Goal: Task Accomplishment & Management: Use online tool/utility

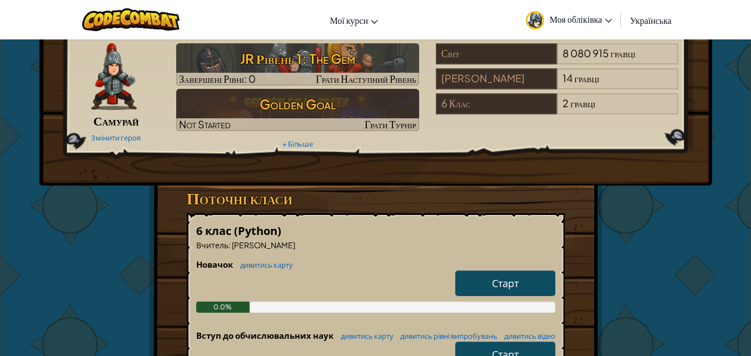
scroll to position [222, 0]
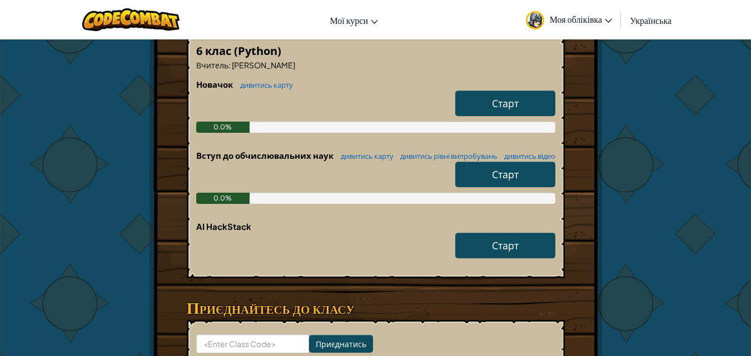
click at [592, 13] on span "Моя обліківка" at bounding box center [581, 19] width 62 height 12
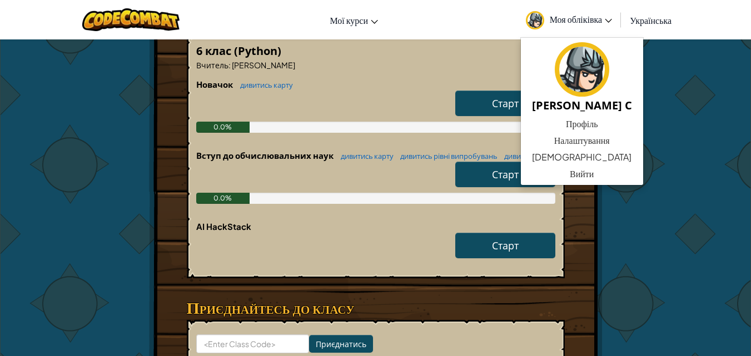
click at [382, 221] on div "Вступ до обчислювальних наук дивитись карту дивитись рівні випробувань дивитись…" at bounding box center [375, 185] width 359 height 71
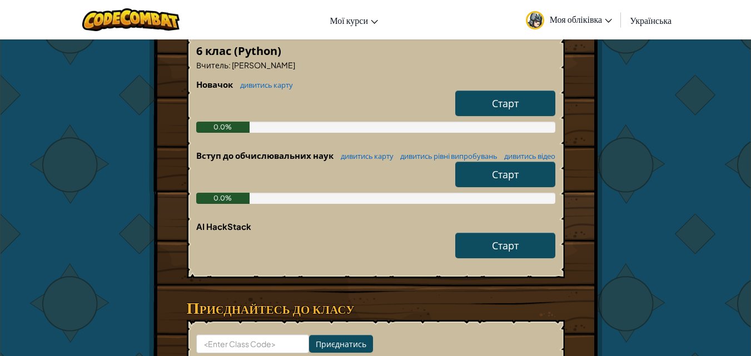
click at [466, 187] on link "Старт" at bounding box center [505, 175] width 100 height 26
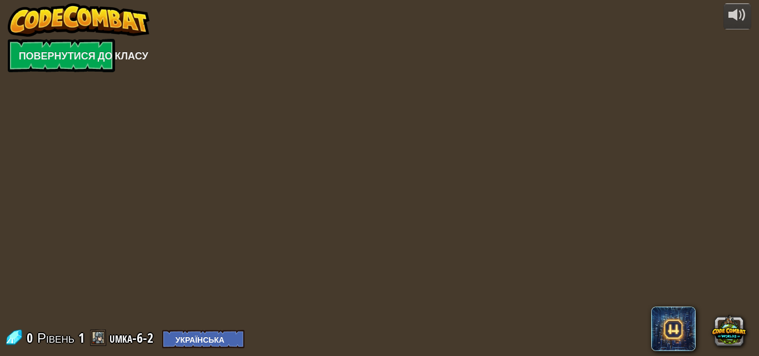
select select "uk"
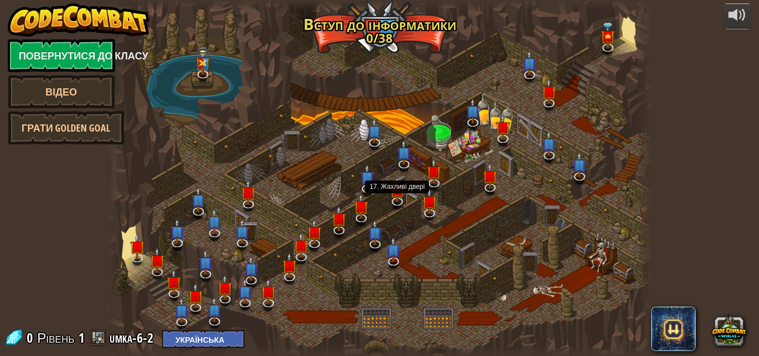
select select "uk"
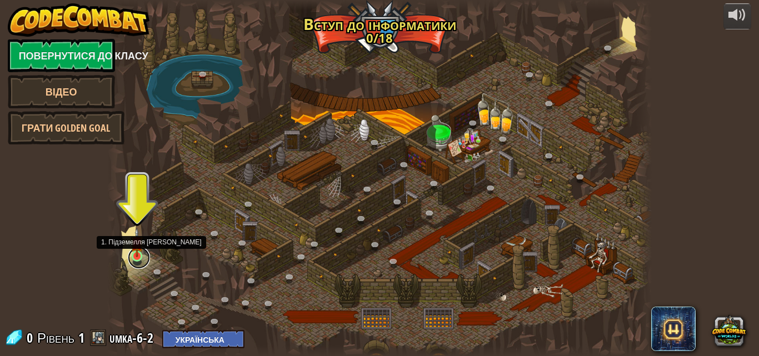
click at [133, 261] on link at bounding box center [139, 258] width 22 height 22
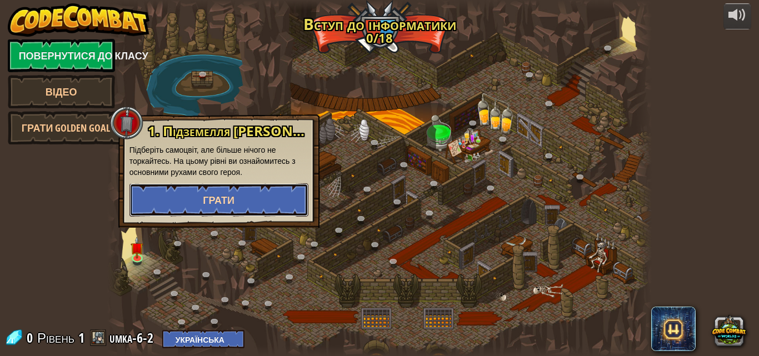
click at [175, 187] on button "Грати" at bounding box center [219, 199] width 179 height 33
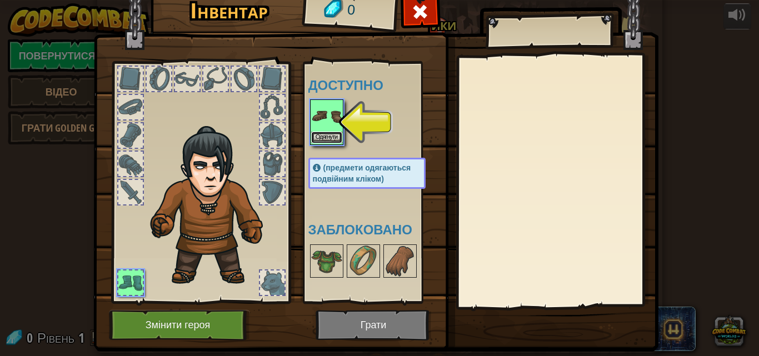
click at [321, 132] on button "Одягнути" at bounding box center [326, 138] width 31 height 12
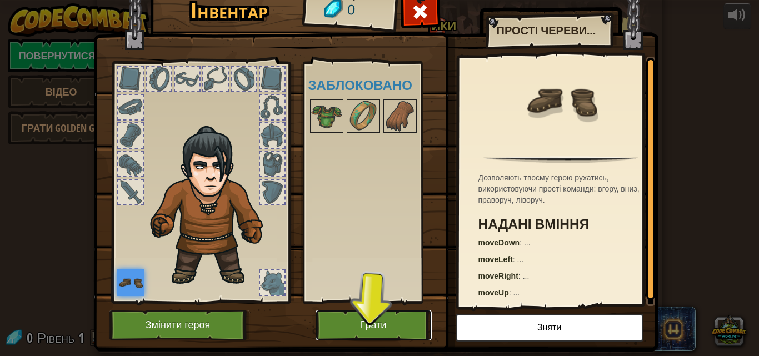
click at [377, 324] on button "Грати" at bounding box center [374, 325] width 116 height 31
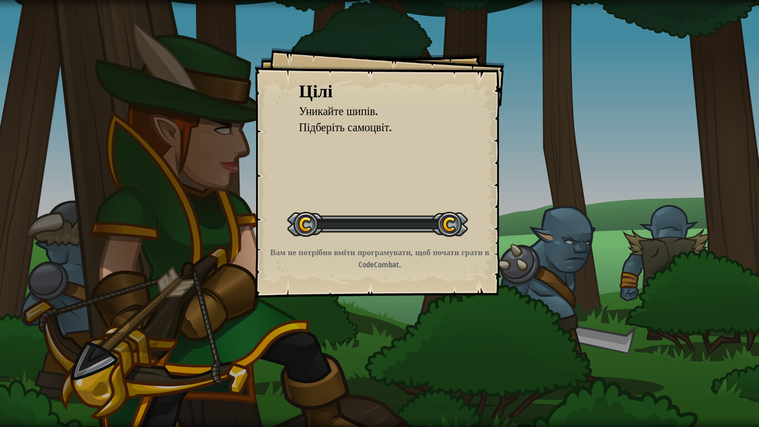
click at [340, 223] on div at bounding box center [377, 224] width 181 height 25
click at [346, 283] on div "[PERSON_NAME] шипів. Підберіть самоцвіт. Розпочати рівень Помилка завантаження …" at bounding box center [380, 173] width 250 height 250
click at [346, 286] on div "[PERSON_NAME] шипів. Підберіть самоцвіт. Розпочати рівень Помилка завантаження …" at bounding box center [380, 173] width 250 height 250
click at [345, 287] on div "[PERSON_NAME] шипів. Підберіть самоцвіт. Розпочати рівень Помилка завантаження …" at bounding box center [380, 173] width 250 height 250
drag, startPoint x: 345, startPoint y: 290, endPoint x: 711, endPoint y: 322, distance: 368.2
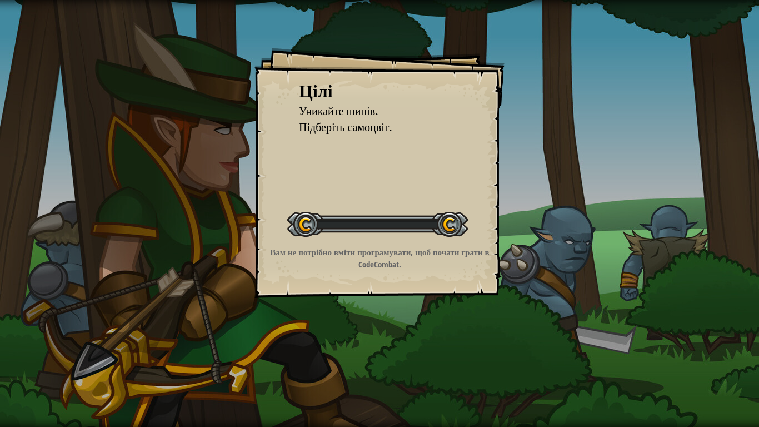
click at [606, 320] on div "[PERSON_NAME] шипів. Підберіть самоцвіт. Розпочати рівень Помилка завантаження …" at bounding box center [379, 213] width 759 height 427
drag, startPoint x: 759, startPoint y: 326, endPoint x: 754, endPoint y: 333, distance: 8.5
click at [750, 333] on div "[PERSON_NAME] шипів. Підберіть самоцвіт. Розпочати рівень Помилка завантаження …" at bounding box center [379, 213] width 759 height 427
click at [690, 356] on div "[PERSON_NAME] шипів. Підберіть самоцвіт. Розпочати рівень Помилка завантаження …" at bounding box center [379, 213] width 759 height 427
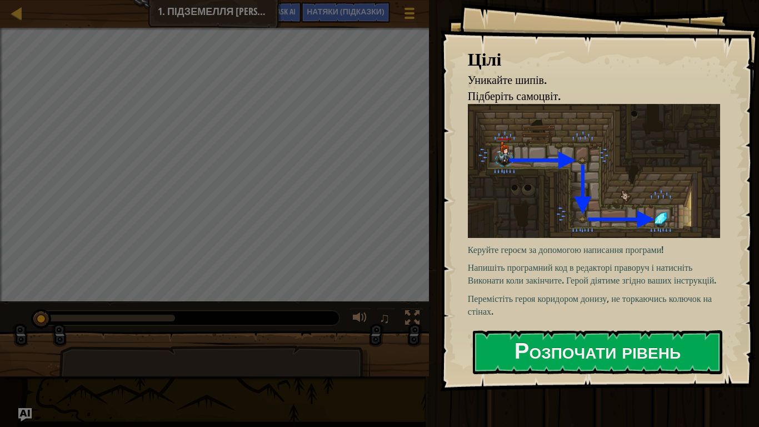
click at [610, 150] on img at bounding box center [598, 170] width 261 height 133
drag, startPoint x: 555, startPoint y: 400, endPoint x: 566, endPoint y: 331, distance: 69.2
click at [555, 356] on div at bounding box center [598, 397] width 250 height 25
click at [569, 319] on div "Керуйте героєм за допомогою написання програми! Напишіть програмний код в редак…" at bounding box center [598, 211] width 261 height 215
drag, startPoint x: 538, startPoint y: 390, endPoint x: 538, endPoint y: 367, distance: 22.8
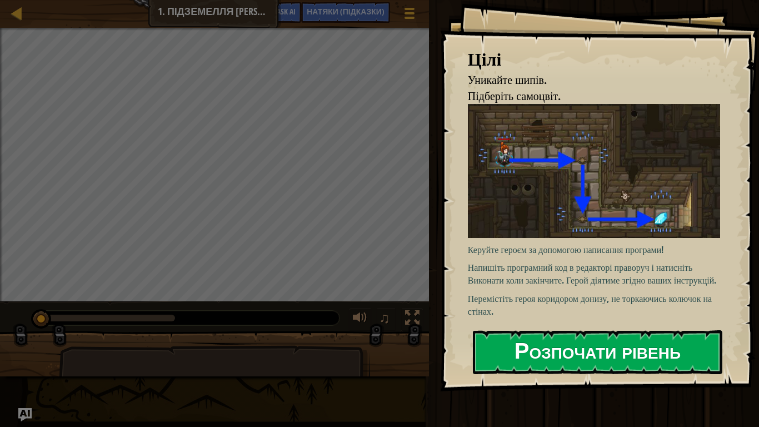
click at [538, 356] on div "[PERSON_NAME] шипів. Підберіть самоцвіт. Керуйте героєм за допомогою написання …" at bounding box center [599, 195] width 319 height 391
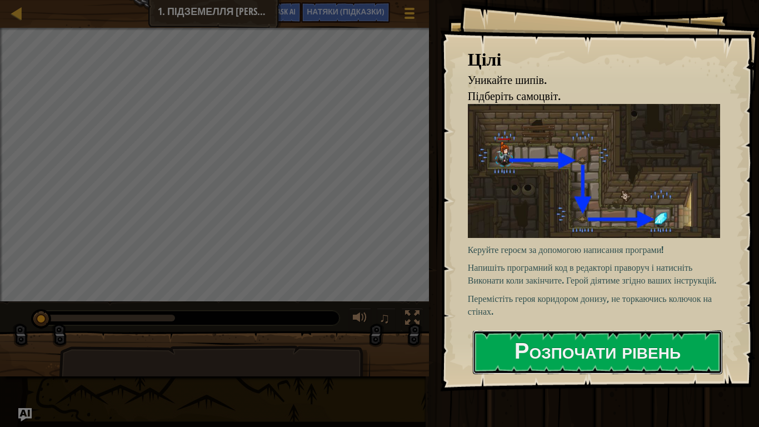
drag, startPoint x: 538, startPoint y: 367, endPoint x: 534, endPoint y: 355, distance: 12.5
click at [538, 356] on button "Розпочати рівень" at bounding box center [598, 352] width 250 height 44
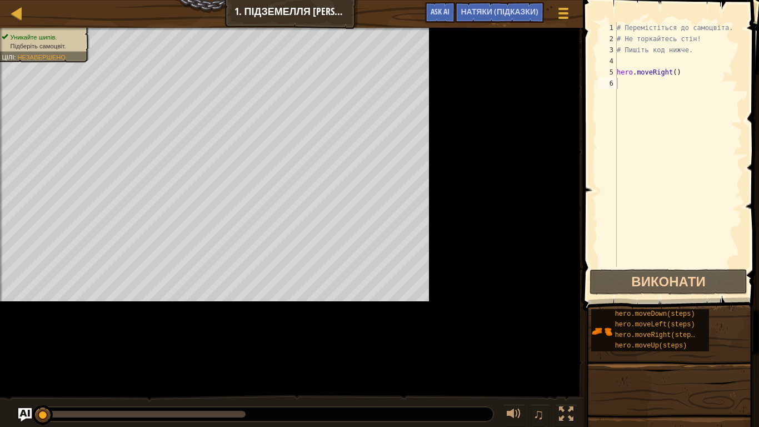
click at [531, 355] on div "Уникайте шипів. Підберіть самоцвіт. Цілі : Незавершено" at bounding box center [291, 214] width 583 height 372
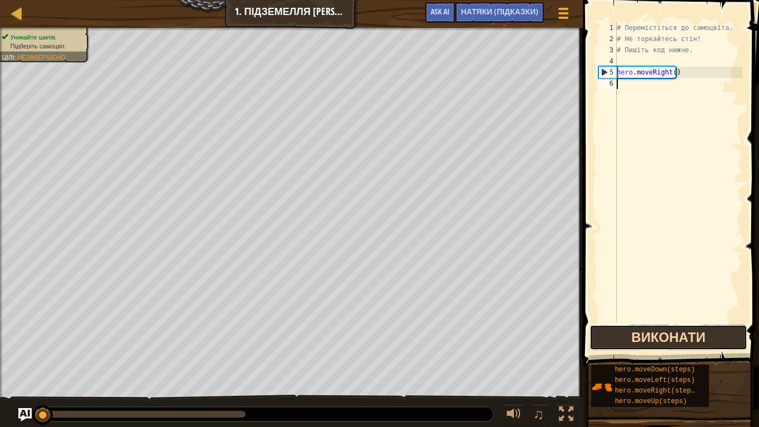
click at [701, 326] on button "Виконати" at bounding box center [669, 338] width 158 height 26
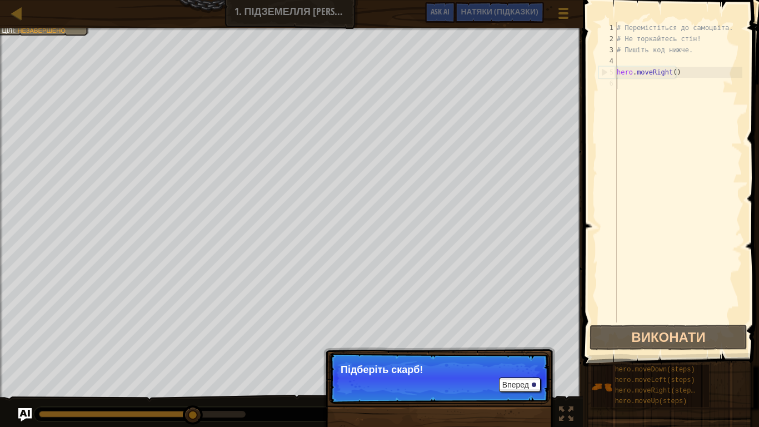
click at [418, 356] on p "Підберіть скарб!" at bounding box center [439, 369] width 197 height 11
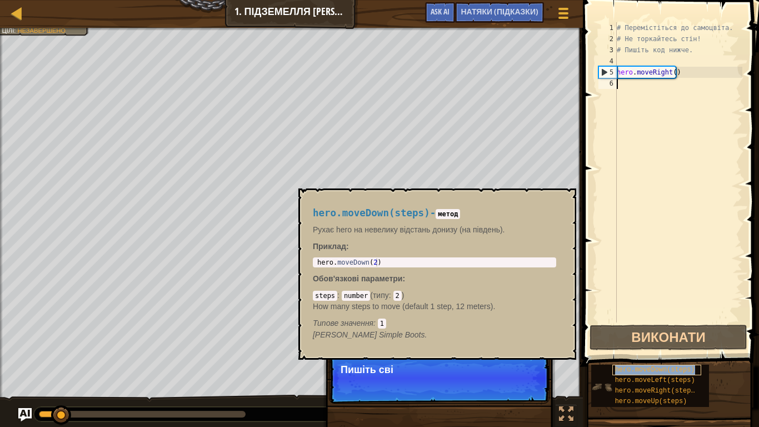
click at [665, 356] on span "hero.moveDown(steps)" at bounding box center [655, 370] width 80 height 8
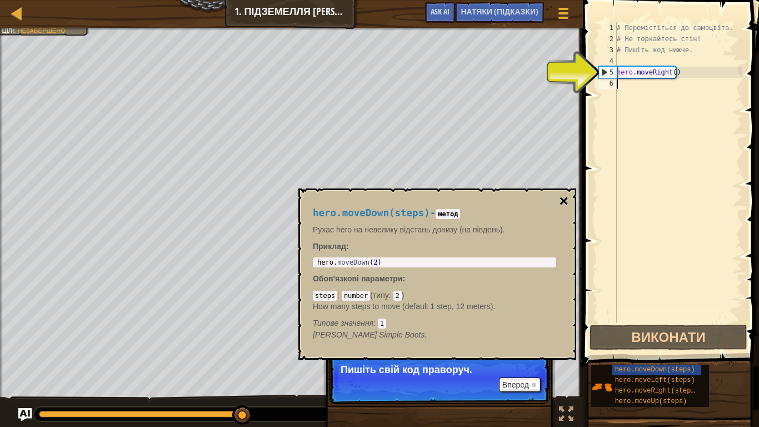
click at [565, 201] on button "×" at bounding box center [564, 201] width 9 height 16
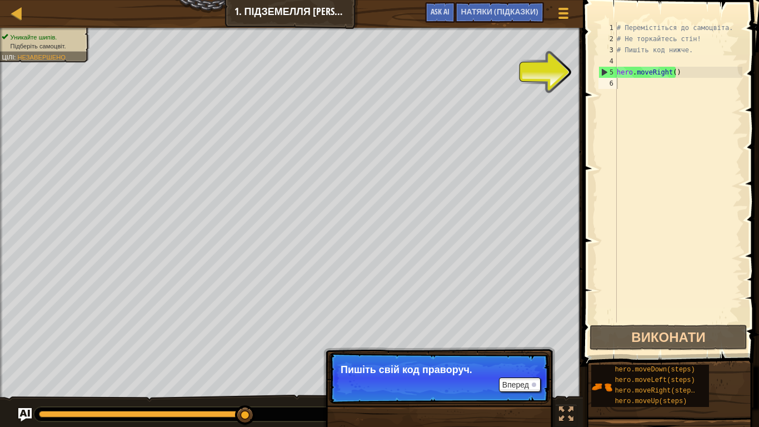
click at [620, 92] on div "# Перемістіться до самоцвіта. # Не торкайтесь стін! # Пишіть код нижче. hero . …" at bounding box center [679, 183] width 128 height 322
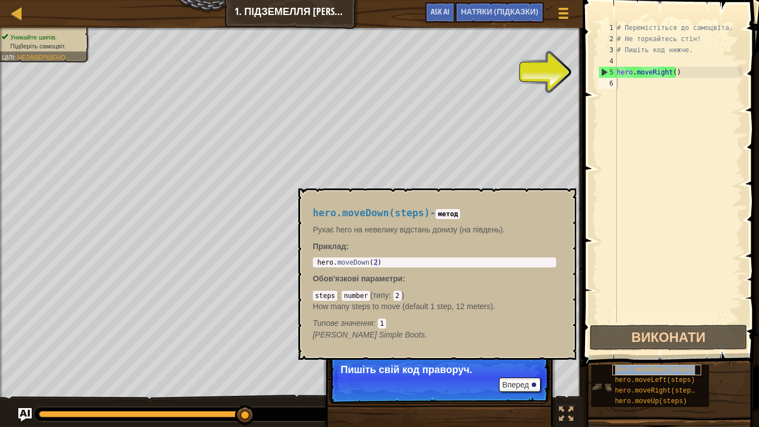
click at [687, 356] on span "hero.moveDown(steps)" at bounding box center [655, 370] width 80 height 8
click at [630, 356] on span "hero.moveDown(steps)" at bounding box center [655, 370] width 80 height 8
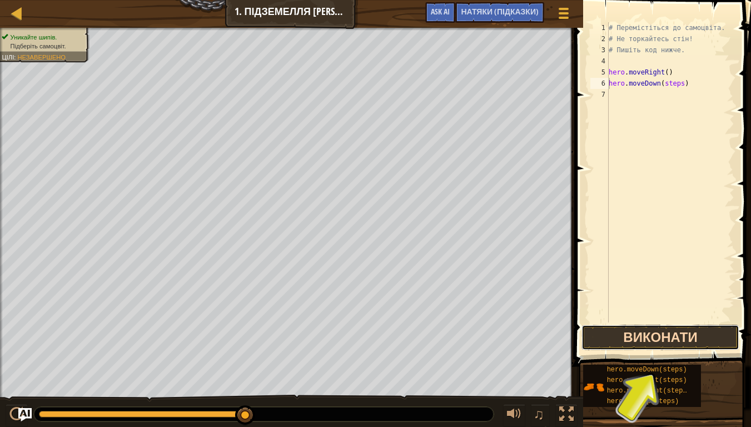
click at [659, 338] on button "Виконати" at bounding box center [660, 338] width 158 height 26
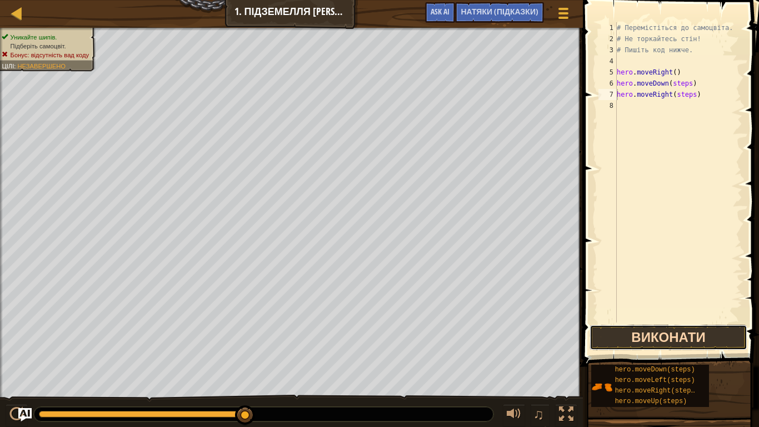
click at [660, 332] on button "Виконати" at bounding box center [669, 338] width 158 height 26
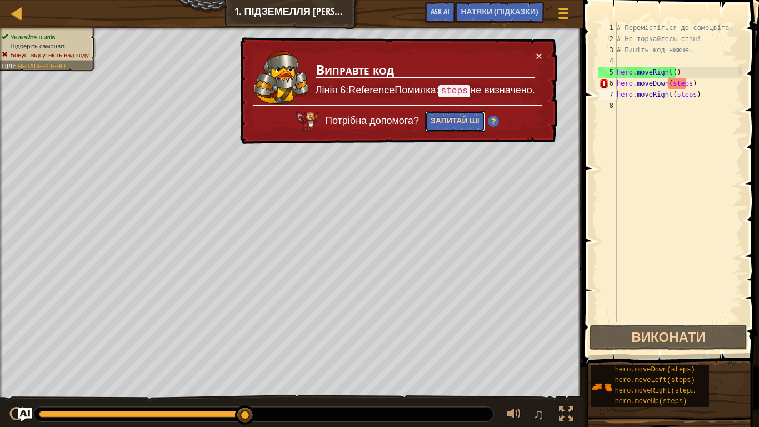
click at [451, 119] on button "Запитай ШІ" at bounding box center [455, 121] width 60 height 21
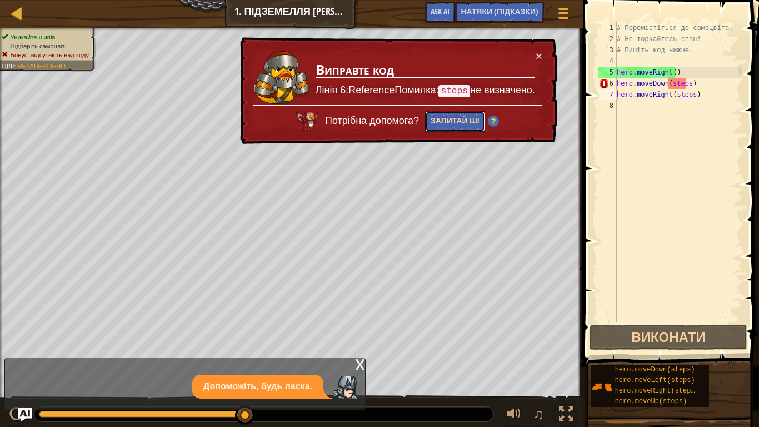
click at [451, 119] on button "Запитай ШІ" at bounding box center [455, 121] width 60 height 21
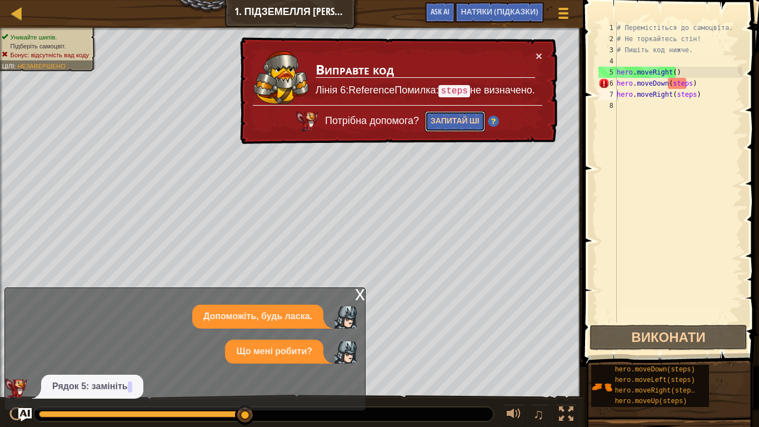
click at [451, 119] on button "Запитай ШІ" at bounding box center [455, 121] width 60 height 21
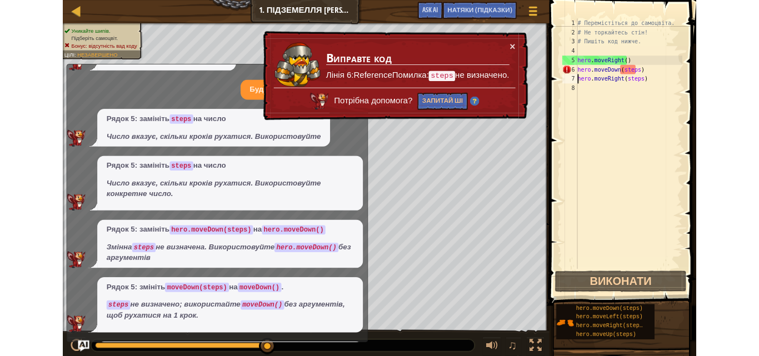
scroll to position [213, 0]
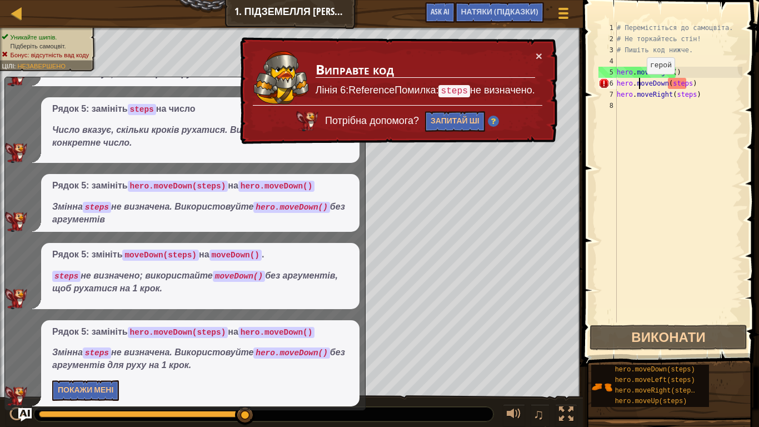
click at [638, 85] on div "# Перемістіться до самоцвіта. # Не торкайтесь стін! # Пишіть код нижче. hero . …" at bounding box center [679, 183] width 128 height 322
click at [720, 91] on div "# Перемістіться до самоцвіта. # Не торкайтесь стін! # Пишіть код нижче. hero . …" at bounding box center [679, 183] width 128 height 322
click at [713, 86] on div "# Перемістіться до самоцвіта. # Не торкайтесь стін! # Пишіть код нижче. hero . …" at bounding box center [679, 183] width 128 height 322
type textarea "hero.moveDown(steps)"
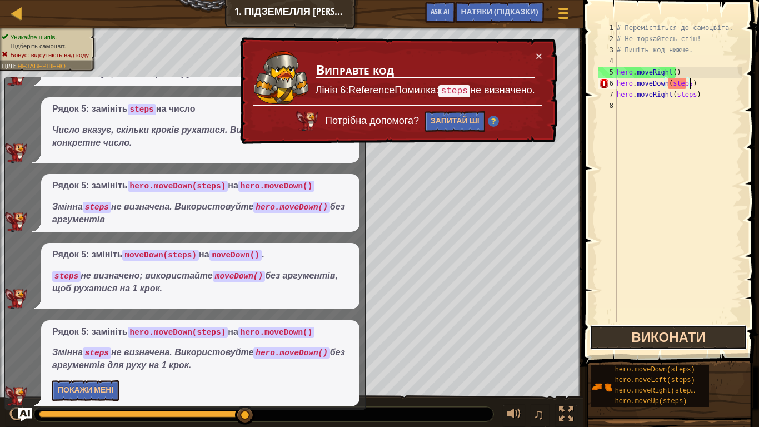
click at [672, 336] on button "Виконати" at bounding box center [669, 338] width 158 height 26
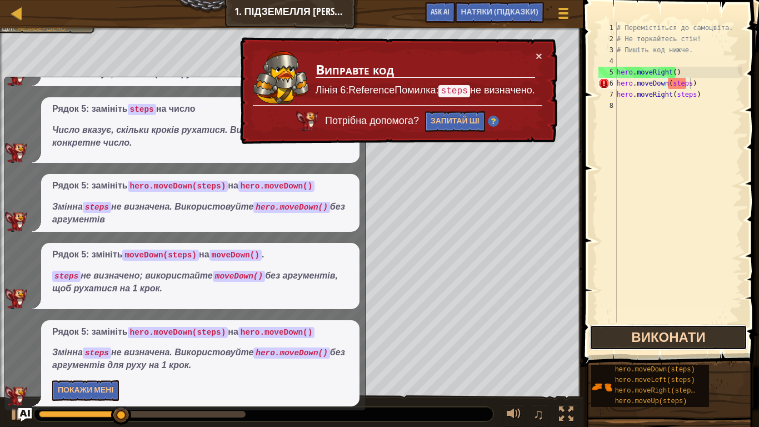
click at [672, 334] on button "Виконати" at bounding box center [669, 338] width 158 height 26
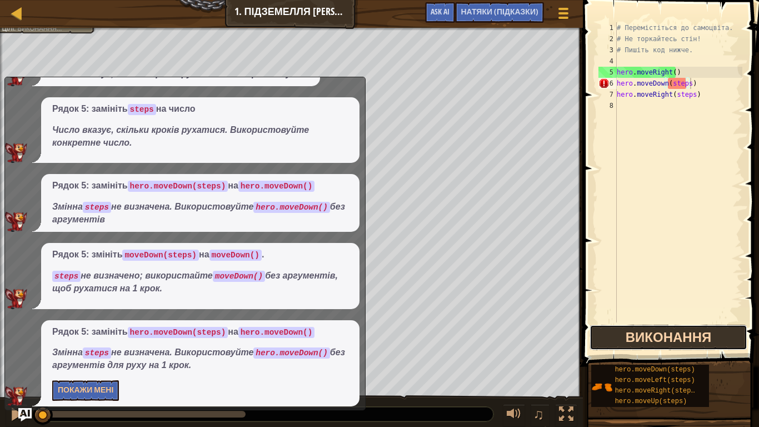
click at [672, 334] on button "Виконання" at bounding box center [669, 338] width 158 height 26
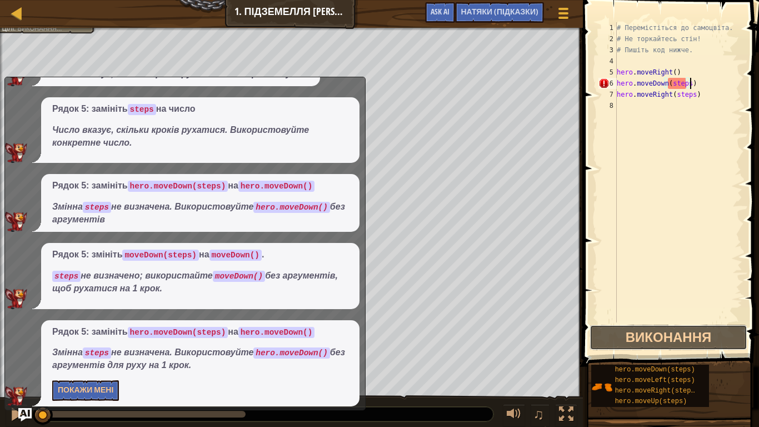
drag, startPoint x: 672, startPoint y: 334, endPoint x: 596, endPoint y: 300, distance: 83.4
click at [665, 332] on button "Виконання" at bounding box center [669, 338] width 158 height 26
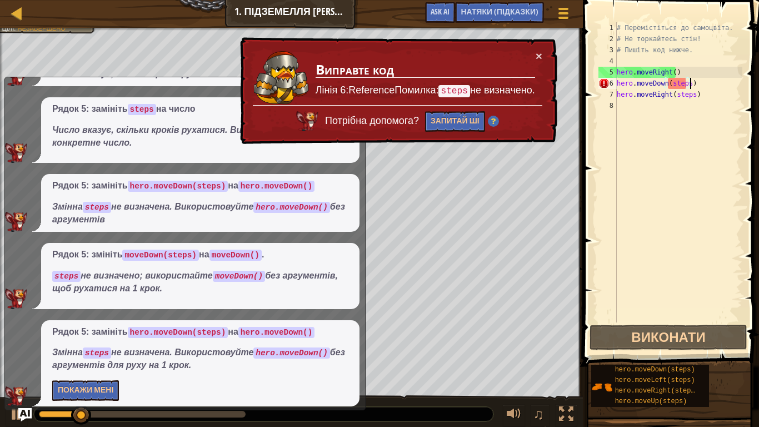
click at [541, 66] on div "× Виправте код Лінія 6:ReferenceПомилка: steps не визначено. Потрібна допомога?…" at bounding box center [398, 90] width 320 height 107
click at [539, 51] on button "×" at bounding box center [539, 56] width 7 height 12
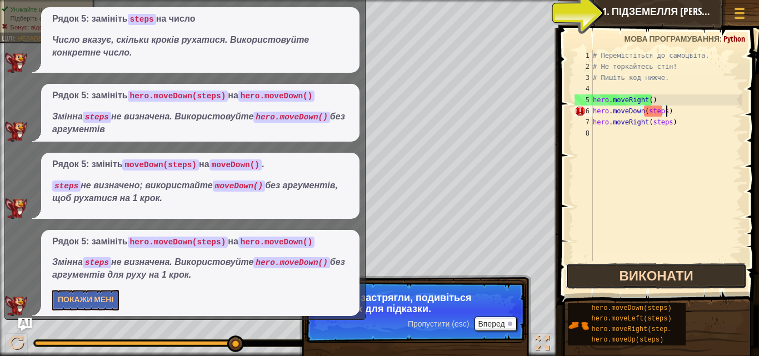
click at [661, 280] on button "Виконати" at bounding box center [656, 276] width 181 height 26
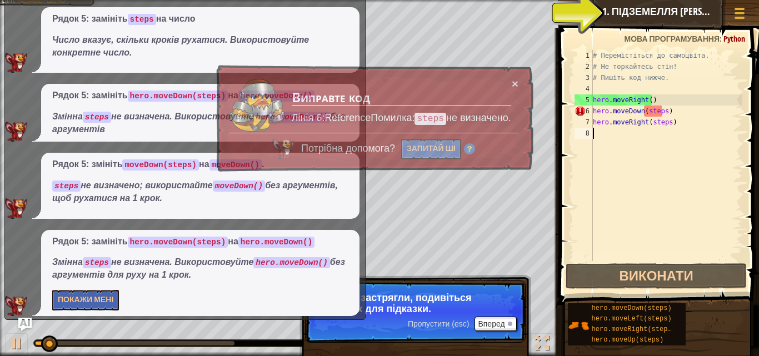
click at [646, 250] on div "# Перемістіться до самоцвіта. # Не торкайтесь стін! # Пишіть код нижче. hero . …" at bounding box center [667, 166] width 152 height 233
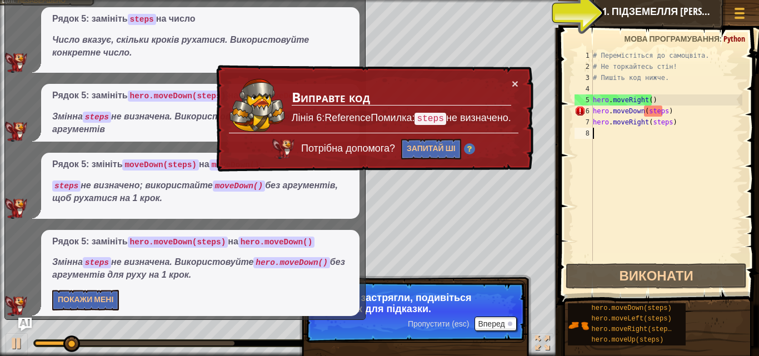
drag, startPoint x: 646, startPoint y: 250, endPoint x: 640, endPoint y: 246, distance: 7.2
click at [646, 249] on div "# Перемістіться до самоцвіта. # Не торкайтесь стін! # Пишіть код нижче. hero . …" at bounding box center [667, 166] width 152 height 233
drag, startPoint x: 640, startPoint y: 246, endPoint x: 644, endPoint y: 261, distance: 15.5
click at [642, 247] on div "# Перемістіться до самоцвіта. # Не торкайтесь стін! # Пишіть код нижче. hero . …" at bounding box center [667, 166] width 152 height 233
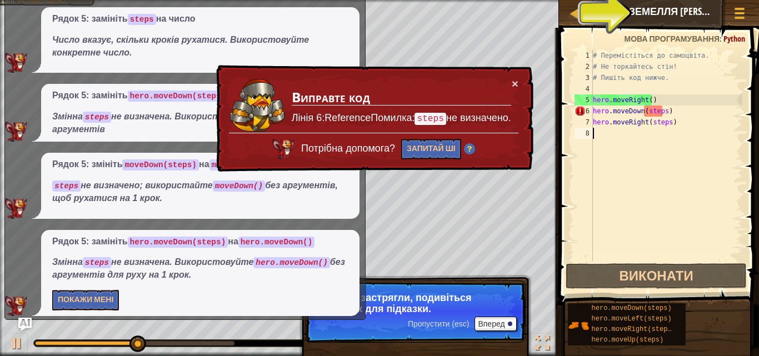
drag, startPoint x: 645, startPoint y: 261, endPoint x: 659, endPoint y: 354, distance: 93.9
click at [645, 261] on div "1 2 3 4 5 6 7 8 # Перемістіться до самоцвіта. # Не торкайтесь стін! # Пишіть ко…" at bounding box center [657, 188] width 203 height 310
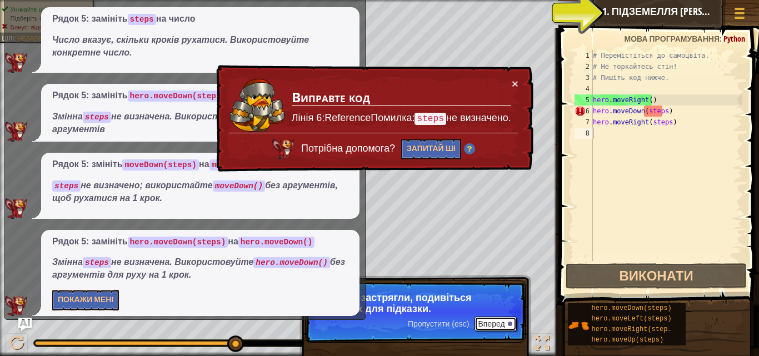
drag, startPoint x: 488, startPoint y: 325, endPoint x: 498, endPoint y: 324, distance: 10.0
click at [495, 327] on button "Вперед" at bounding box center [496, 324] width 42 height 14
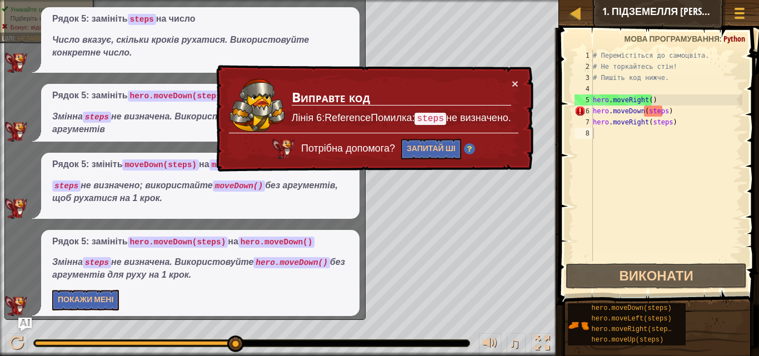
click at [498, 324] on div "Уникайте шипів. Підберіть самоцвіт. Бонус: відсутність вад коду Цілі : Незаверш…" at bounding box center [379, 178] width 759 height 356
drag, startPoint x: 520, startPoint y: 77, endPoint x: 511, endPoint y: 87, distance: 13.4
click at [514, 80] on div "× Виправте код Лінія 6:ReferenceПомилка: steps не визначено. Потрібна допомога?…" at bounding box center [374, 118] width 320 height 107
click at [511, 88] on td "Виправте код Лінія 6:ReferenceПомилка: steps не визначено." at bounding box center [401, 105] width 221 height 55
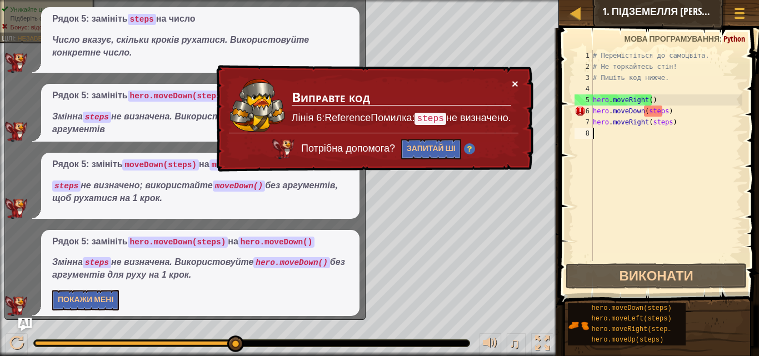
click at [508, 85] on div "× Виправте код Лінія 6:ReferenceПомилка: steps не визначено. Потрібна допомога?…" at bounding box center [374, 118] width 320 height 107
drag, startPoint x: 235, startPoint y: 339, endPoint x: 414, endPoint y: 351, distance: 180.0
drag, startPoint x: 240, startPoint y: 342, endPoint x: 759, endPoint y: 378, distance: 519.8
click at [750, 0] on html "Карта Вступ до обчислювальних наук 1. Підземелля [PERSON_NAME] меню Готово НАТЯ…" at bounding box center [379, 0] width 759 height 0
click at [512, 83] on button "×" at bounding box center [515, 84] width 7 height 12
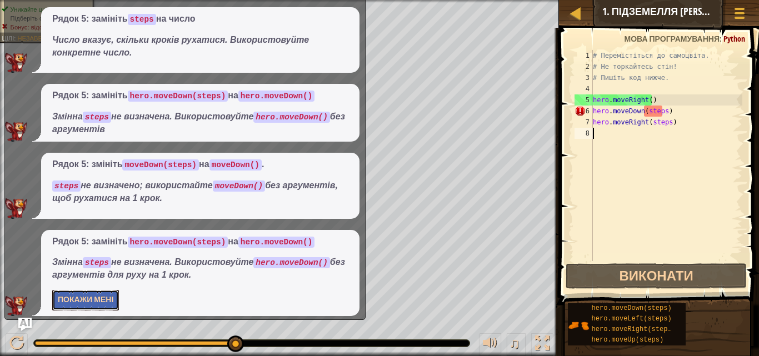
click at [97, 308] on button "Покажи мені" at bounding box center [85, 300] width 67 height 21
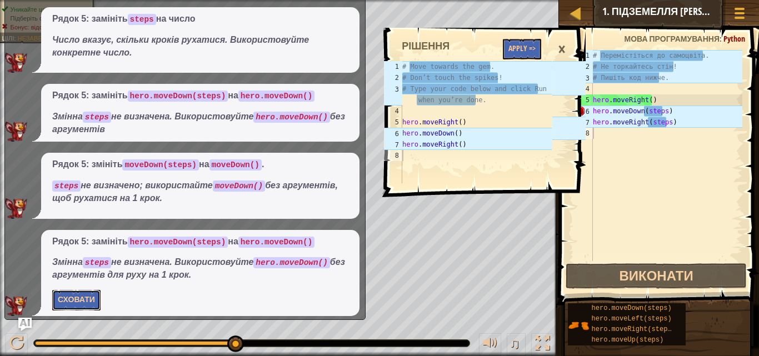
click at [98, 304] on button "Сховати" at bounding box center [76, 300] width 48 height 21
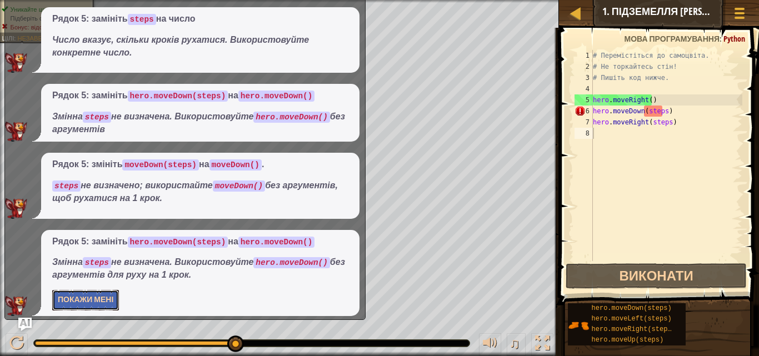
click at [98, 304] on button "Покажи мені" at bounding box center [85, 300] width 67 height 21
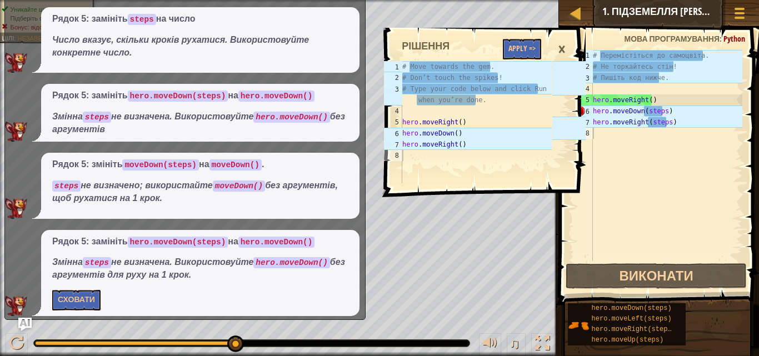
drag, startPoint x: 462, startPoint y: 208, endPoint x: 449, endPoint y: 210, distance: 13.4
click at [462, 208] on div "1 2 3 4 5 6 7 8 # Move towards the gem. # Don’t touch the spikes! # Type your c…" at bounding box center [483, 192] width 203 height 329
click at [484, 81] on div "1 2 3 4 5 6 7 8 # Move towards the gem. # Don’t touch the spikes! # Type your c…" at bounding box center [467, 122] width 170 height 122
click at [565, 41] on div "×" at bounding box center [562, 50] width 19 height 26
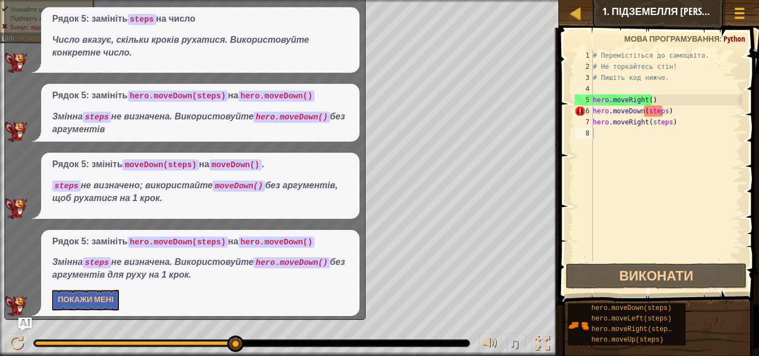
click at [561, 46] on span at bounding box center [660, 151] width 209 height 310
click at [12, 342] on div at bounding box center [16, 343] width 14 height 14
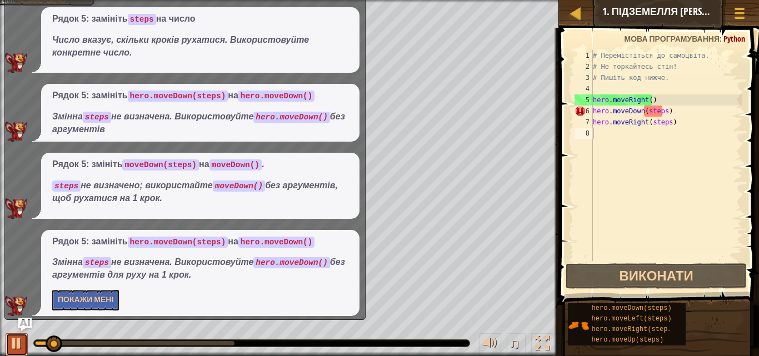
click at [16, 343] on div at bounding box center [16, 343] width 14 height 14
click at [15, 343] on div at bounding box center [16, 343] width 14 height 14
click at [17, 342] on div at bounding box center [16, 343] width 14 height 14
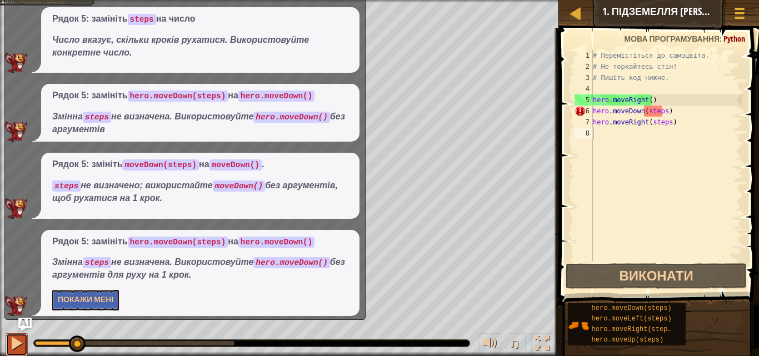
click at [17, 342] on div at bounding box center [16, 343] width 14 height 14
click at [658, 115] on div "# Перемістіться до самоцвіта. # Не торкайтесь стін! # Пишіть код нижче. hero . …" at bounding box center [667, 166] width 152 height 233
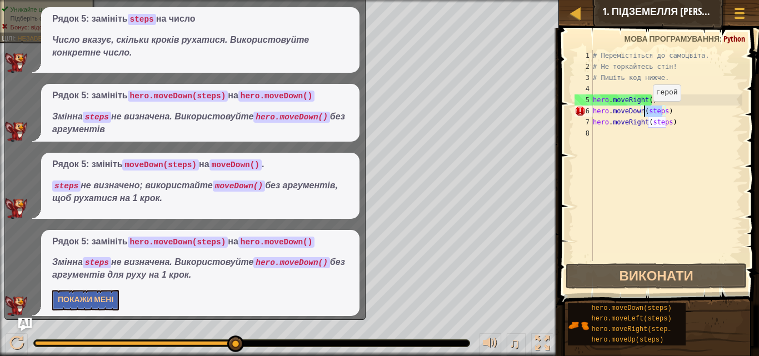
drag, startPoint x: 662, startPoint y: 112, endPoint x: 644, endPoint y: 112, distance: 18.4
click at [644, 112] on div "# Перемістіться до самоцвіта. # Не торкайтесь стін! # Пишіть код нижче. hero . …" at bounding box center [667, 166] width 152 height 233
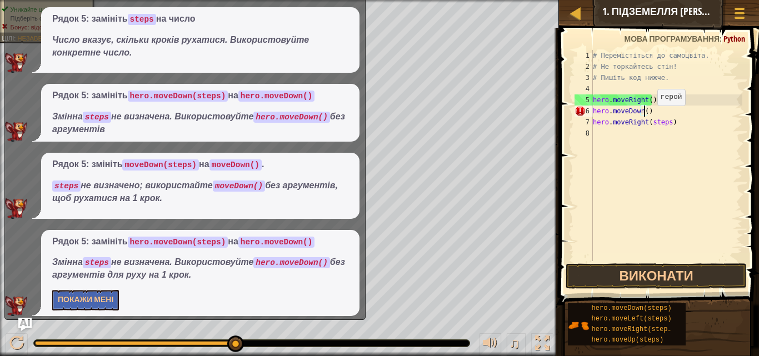
scroll to position [5, 4]
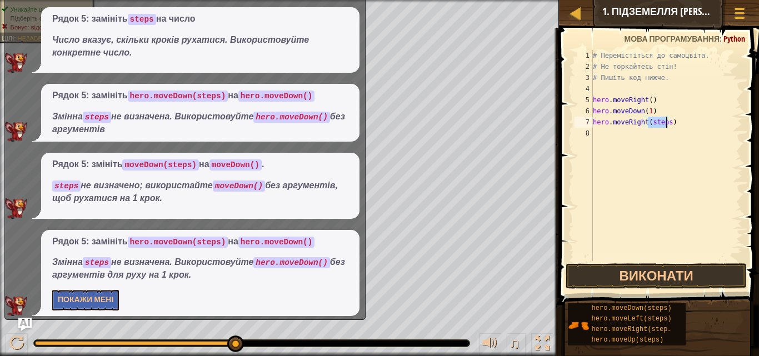
drag, startPoint x: 648, startPoint y: 122, endPoint x: 666, endPoint y: 123, distance: 18.4
click at [666, 123] on div "# Перемістіться до самоцвіта. # Не торкайтесь стін! # Пишіть код нижче. hero . …" at bounding box center [667, 166] width 152 height 233
type textarea "hero.moveRight(1)"
click at [629, 267] on button "Виконати" at bounding box center [656, 276] width 181 height 26
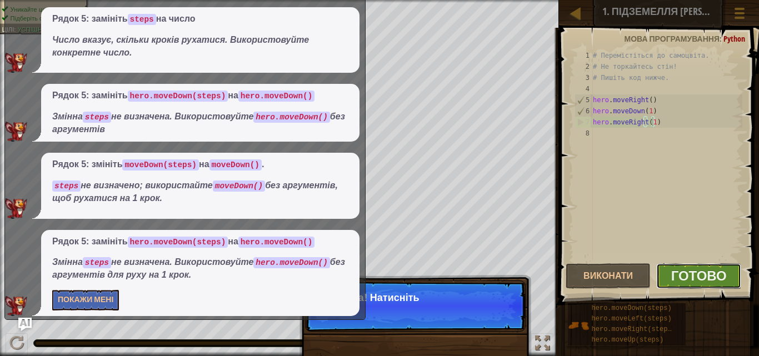
click at [732, 285] on button "Готово" at bounding box center [698, 276] width 85 height 26
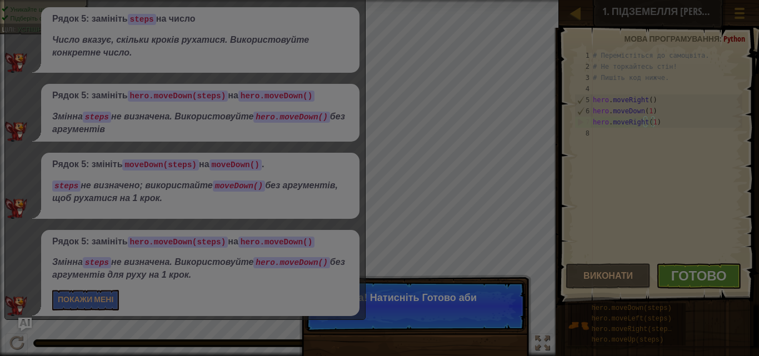
click at [701, 1] on body "Карта Вступ до обчислювальних наук 1. Підземелля [PERSON_NAME] меню Готово НАТЯ…" at bounding box center [379, 0] width 759 height 1
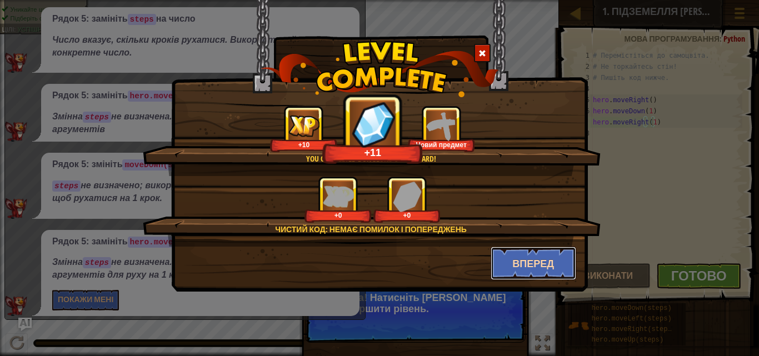
click at [524, 263] on button "Вперед" at bounding box center [534, 263] width 86 height 33
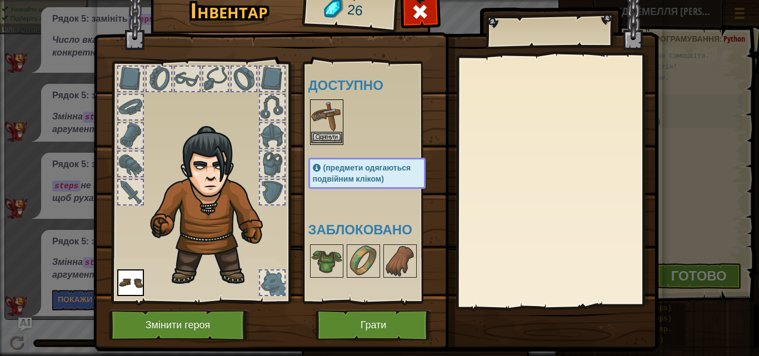
click at [339, 127] on div at bounding box center [378, 122] width 140 height 49
click at [331, 131] on img at bounding box center [326, 116] width 31 height 31
click at [320, 131] on img at bounding box center [326, 116] width 31 height 31
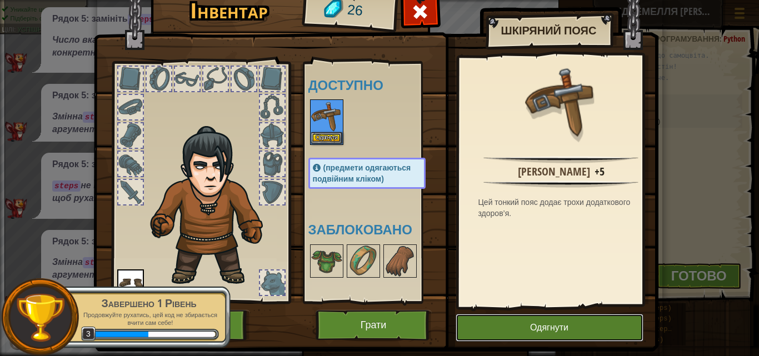
click at [586, 325] on button "Одягнути" at bounding box center [550, 328] width 188 height 28
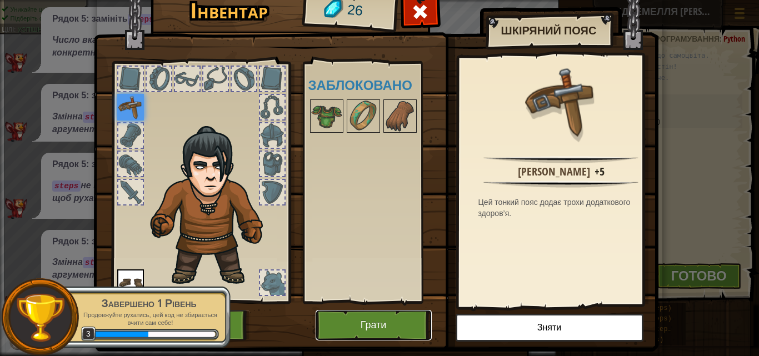
click at [364, 324] on button "Грати" at bounding box center [374, 325] width 116 height 31
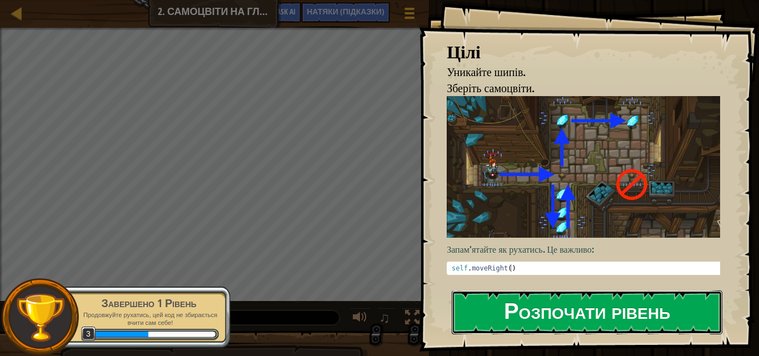
click at [505, 303] on button "Розпочати рівень" at bounding box center [587, 313] width 271 height 44
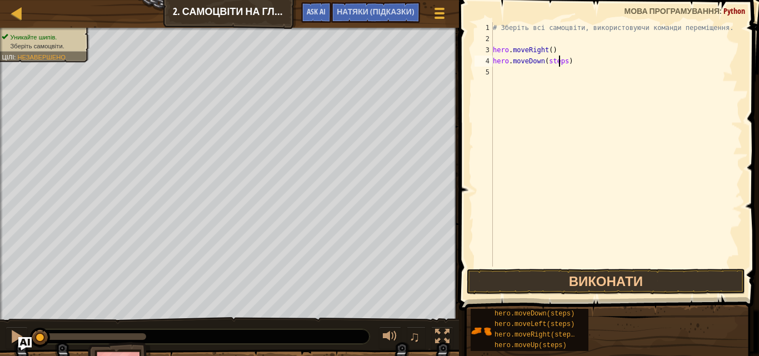
click at [560, 61] on div "# Зберіть всі самоцвіти, використовуючи команди переміщення. hero . moveRight (…" at bounding box center [617, 155] width 252 height 267
click at [562, 61] on div "# Зберіть всі самоцвіти, використовуючи команди переміщення. hero . moveRight (…" at bounding box center [617, 155] width 252 height 267
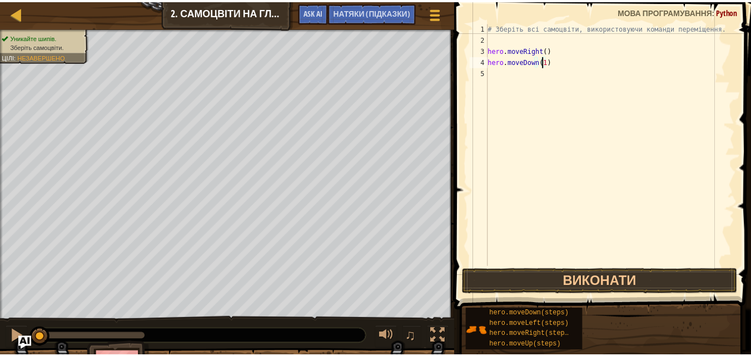
scroll to position [5, 4]
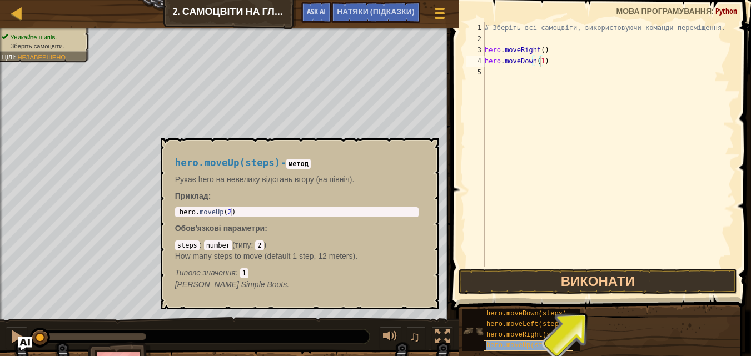
click at [532, 345] on span "hero.moveUp(steps)" at bounding box center [522, 346] width 72 height 8
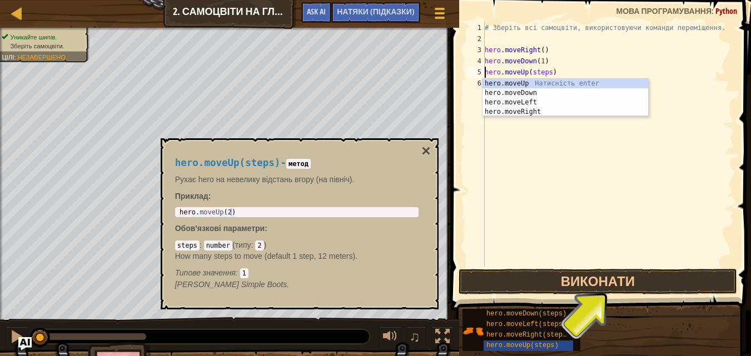
click at [547, 73] on div "# Зберіть всі самоцвіти, використовуючи команди переміщення. hero . moveRight (…" at bounding box center [608, 155] width 252 height 267
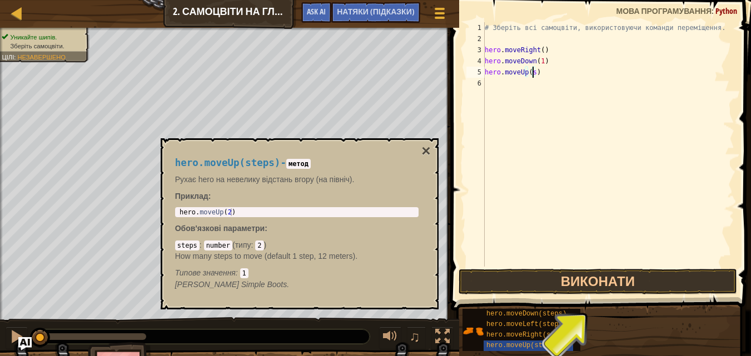
scroll to position [5, 3]
click at [531, 332] on span "hero.moveRight(steps)" at bounding box center [528, 335] width 84 height 8
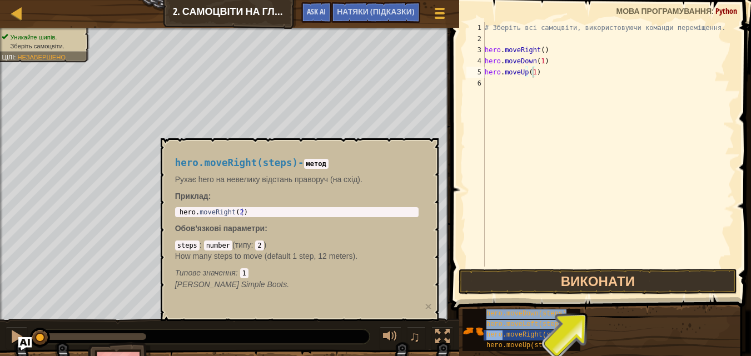
drag, startPoint x: 531, startPoint y: 332, endPoint x: 530, endPoint y: 107, distance: 225.7
click at [531, 103] on div "НАТЯКИ (Підказки) Відео hero.moveUp(1) 1 2 3 4 5 6 # Зберіть всі самоцвіти, вик…" at bounding box center [598, 175] width 303 height 351
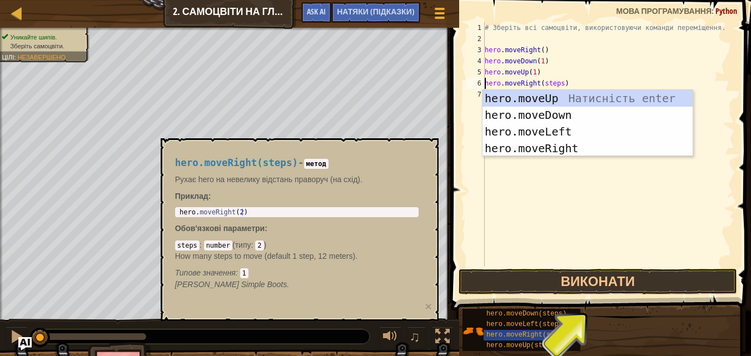
click at [557, 81] on div "# Зберіть всі самоцвіти, використовуючи команди переміщення. hero . moveRight (…" at bounding box center [608, 155] width 252 height 267
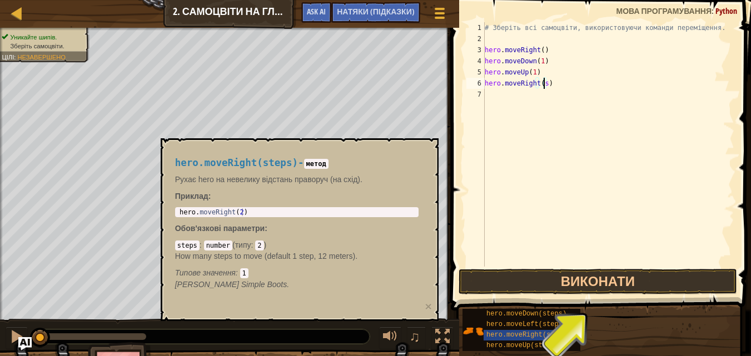
type textarea "hero.moveRight()"
click at [507, 203] on div "# Зберіть всі самоцвіти, використовуючи команди переміщення. hero . moveRight (…" at bounding box center [608, 155] width 252 height 267
click at [540, 84] on div "# Зберіть всі самоцвіти, використовуючи команди переміщення. hero . moveRight (…" at bounding box center [608, 155] width 252 height 267
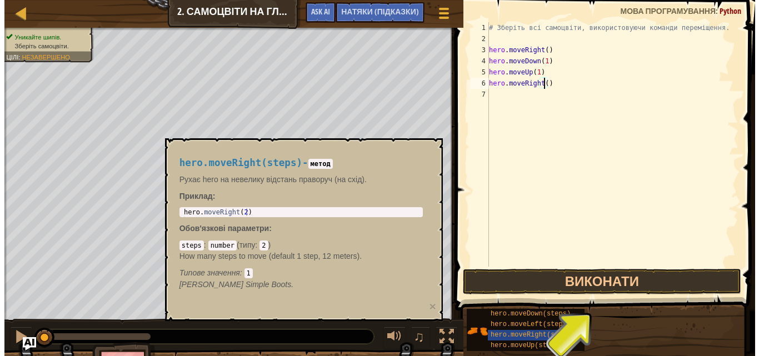
scroll to position [5, 4]
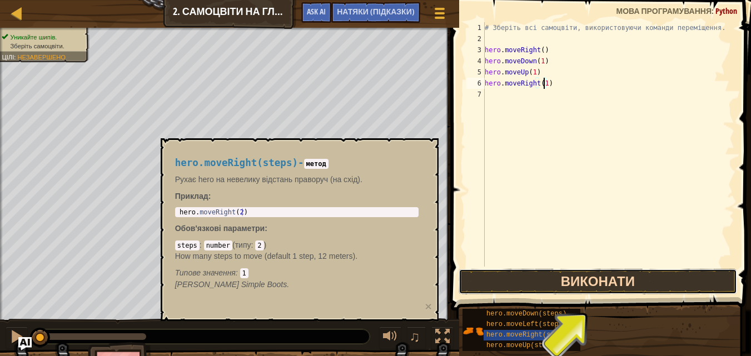
click at [583, 281] on button "Виконати" at bounding box center [598, 282] width 278 height 26
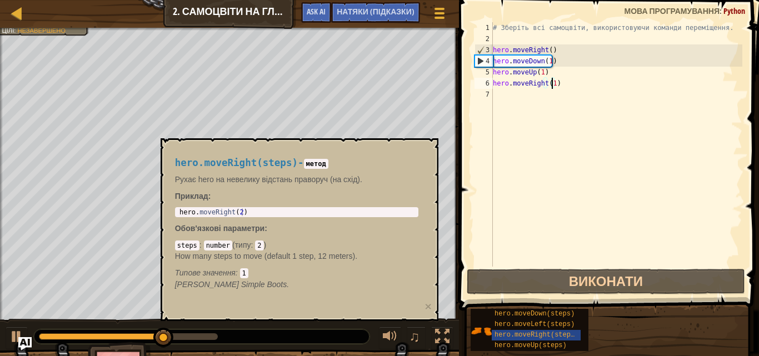
click at [355, 0] on body "Карта Вступ до обчислювальних наук 2. Самоцвіти на глибині Ігрове меню Готово Н…" at bounding box center [379, 0] width 759 height 0
click at [351, 155] on div "hero.moveRight(steps) - метод Рухає hero на невелику відстань праворуч (на схід…" at bounding box center [296, 223] width 259 height 153
click at [347, 165] on h4 "hero.moveRight(steps) - метод" at bounding box center [296, 163] width 243 height 11
drag, startPoint x: 347, startPoint y: 165, endPoint x: 342, endPoint y: 168, distance: 6.0
click at [346, 166] on h4 "hero.moveRight(steps) - метод" at bounding box center [296, 163] width 243 height 11
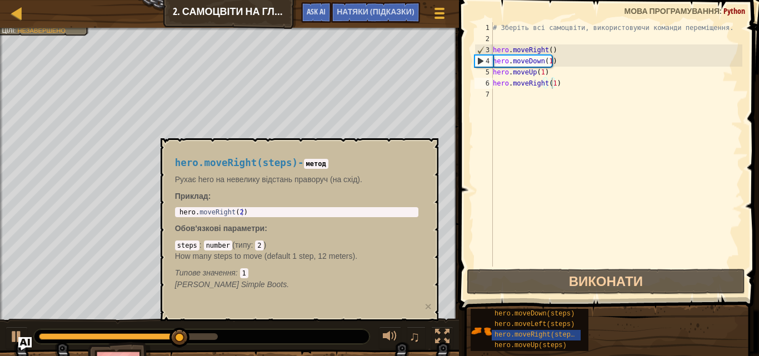
click at [342, 168] on h4 "hero.moveRight(steps) - метод" at bounding box center [296, 163] width 243 height 11
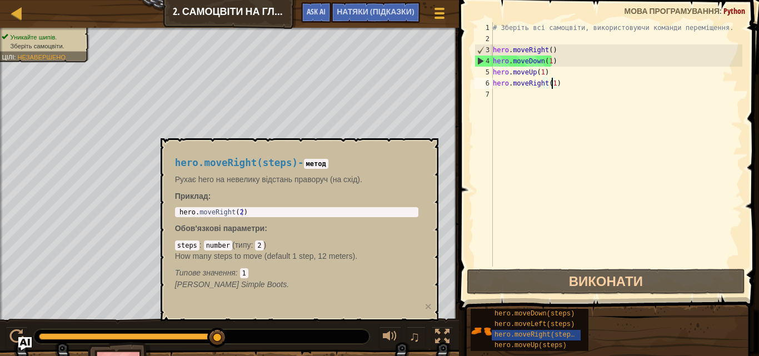
click at [377, 0] on body "Карта Вступ до обчислювальних наук 2. Самоцвіти на глибині Ігрове меню Готово Н…" at bounding box center [379, 0] width 759 height 0
drag, startPoint x: 366, startPoint y: 168, endPoint x: 215, endPoint y: 180, distance: 151.6
click at [212, 181] on div "hero.moveRight(steps) - метод Рухає hero на невелику відстань праворуч (на схід…" at bounding box center [296, 223] width 259 height 153
click at [369, 156] on div "hero.moveRight(steps) - метод Рухає hero на невелику відстань праворуч (на схід…" at bounding box center [296, 223] width 259 height 153
click at [368, 154] on div "hero.moveRight(steps) - метод Рухає hero на невелику відстань праворуч (на схід…" at bounding box center [296, 223] width 259 height 153
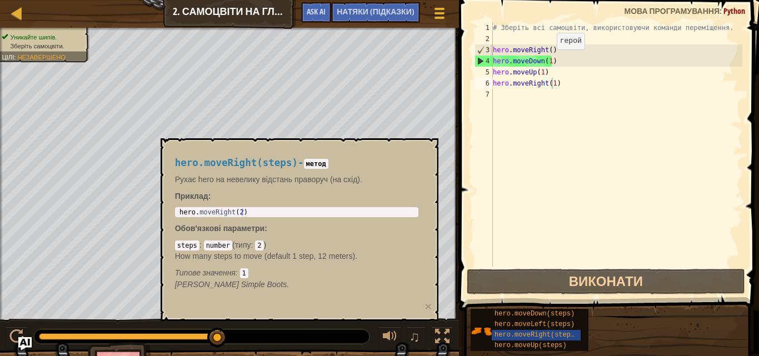
click at [548, 61] on div "# Зберіть всі самоцвіти, використовуючи команди переміщення. hero . moveRight (…" at bounding box center [617, 155] width 252 height 267
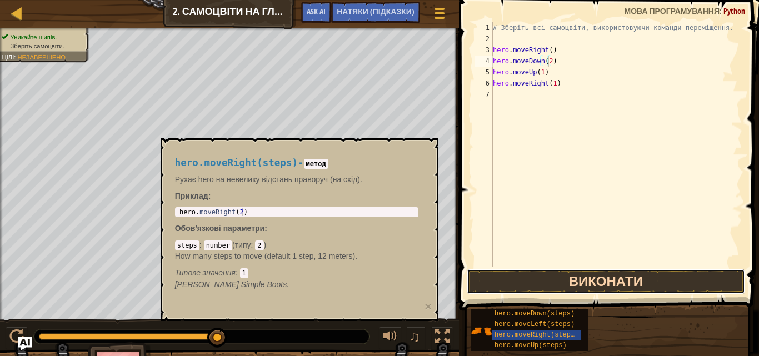
click at [610, 276] on button "Виконати" at bounding box center [606, 282] width 278 height 26
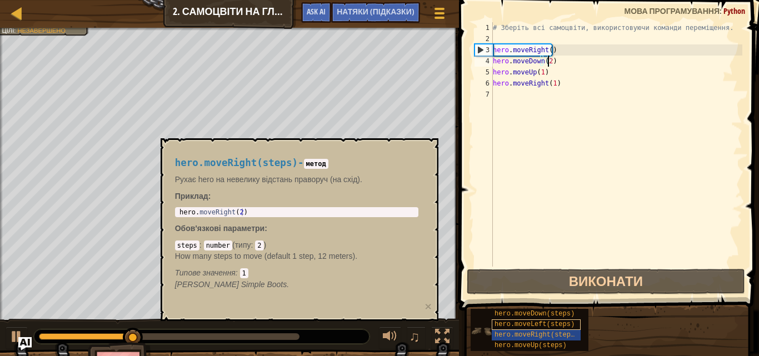
click at [546, 328] on span "hero.moveLeft(steps)" at bounding box center [535, 325] width 80 height 8
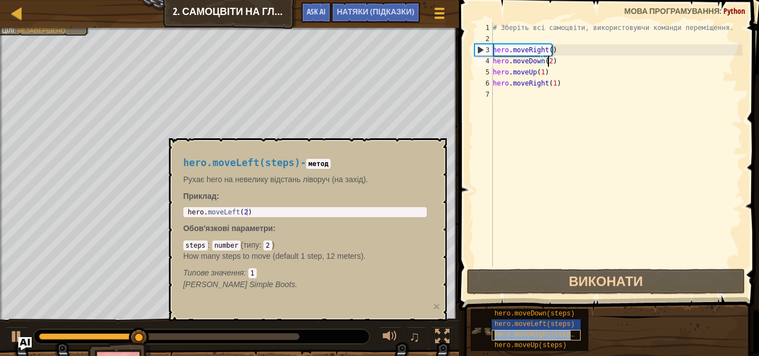
click at [546, 330] on div "hero.moveRight(steps)" at bounding box center [536, 335] width 89 height 11
click at [510, 337] on span "hero.moveRight(steps)" at bounding box center [537, 335] width 84 height 8
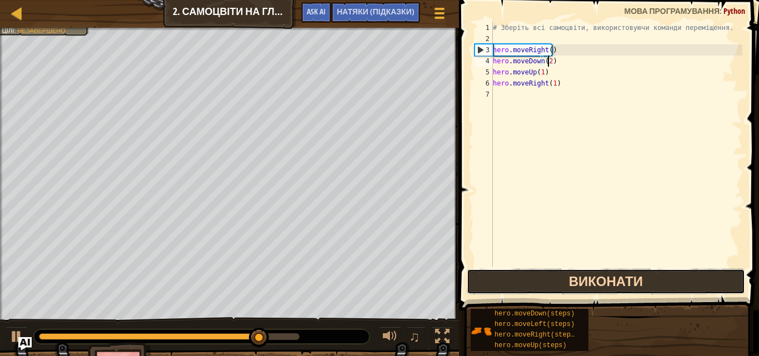
click at [564, 288] on button "Виконати" at bounding box center [606, 282] width 278 height 26
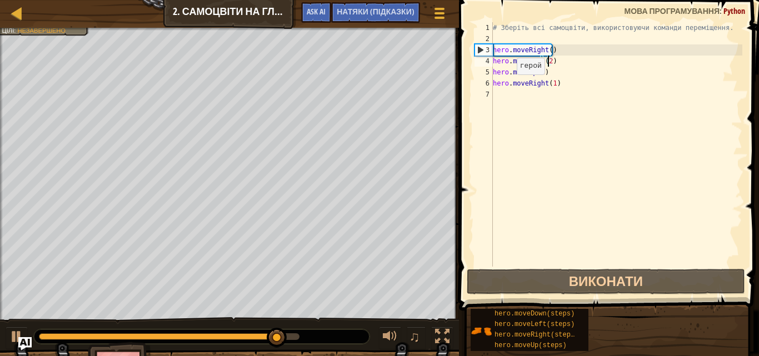
click at [508, 86] on div "# Зберіть всі самоцвіти, використовуючи команди переміщення. hero . moveRight (…" at bounding box center [617, 155] width 252 height 267
click at [518, 83] on div "# Зберіть всі самоцвіти, використовуючи команди переміщення. hero . moveRight (…" at bounding box center [617, 155] width 252 height 267
click at [539, 85] on div "# Зберіть всі самоцвіти, використовуючи команди переміщення. hero . moveRight (…" at bounding box center [617, 155] width 252 height 267
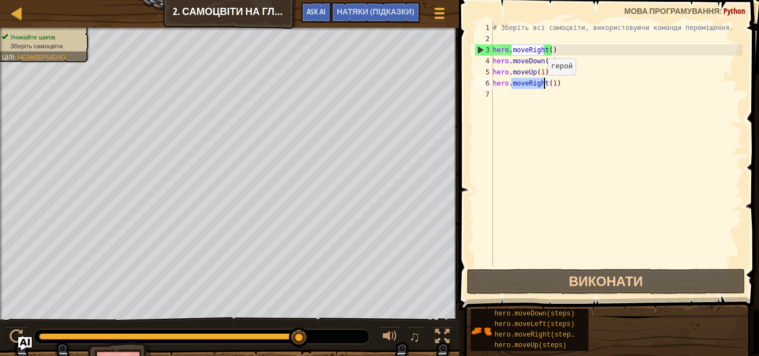
click at [539, 86] on div "# Зберіть всі самоцвіти, використовуючи команди переміщення. hero . moveRight (…" at bounding box center [617, 155] width 252 height 267
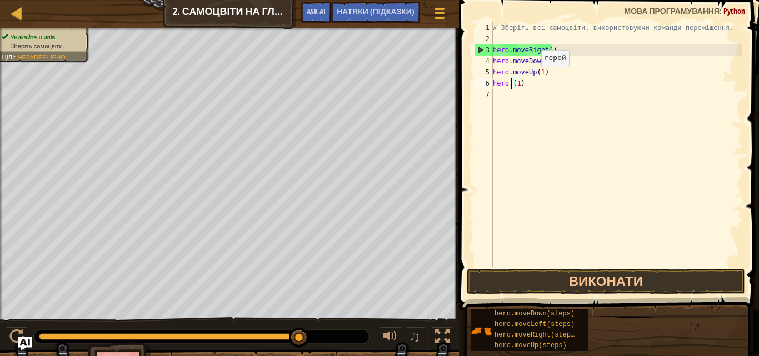
scroll to position [5, 2]
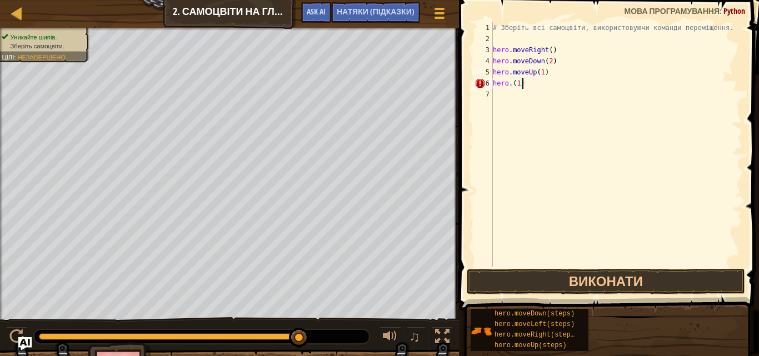
click at [525, 83] on div "# Зберіть всі самоцвіти, використовуючи команди переміщення. hero . moveRight (…" at bounding box center [617, 155] width 252 height 267
type textarea "h"
click at [554, 80] on div "# Зберіть всі самоцвіти, використовуючи команди переміщення. hero . moveRight (…" at bounding box center [617, 144] width 252 height 245
click at [554, 83] on div "# Зберіть всі самоцвіти, використовуючи команди переміщення. hero . moveRight (…" at bounding box center [617, 155] width 252 height 267
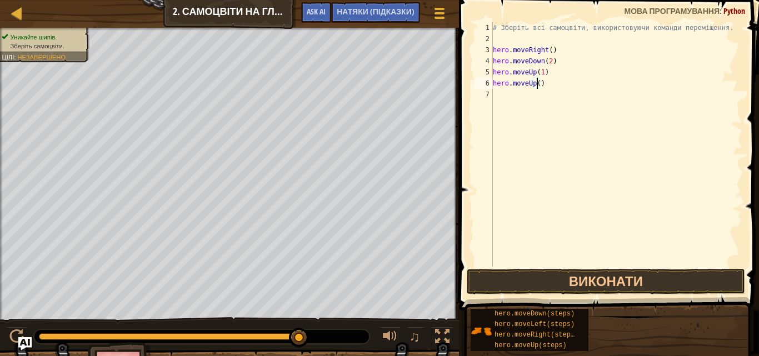
scroll to position [5, 3]
click at [566, 93] on div "# Зберіть всі самоцвіти, використовуючи команди переміщення. hero . moveRight (…" at bounding box center [617, 155] width 252 height 267
type textarea "hero.moveRight(1)"
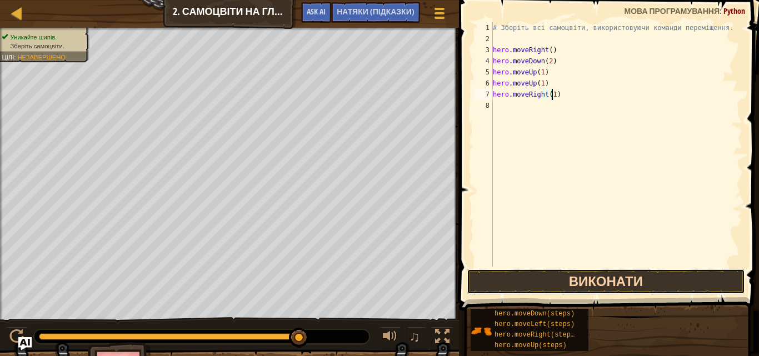
click at [558, 280] on button "Виконати" at bounding box center [606, 282] width 278 height 26
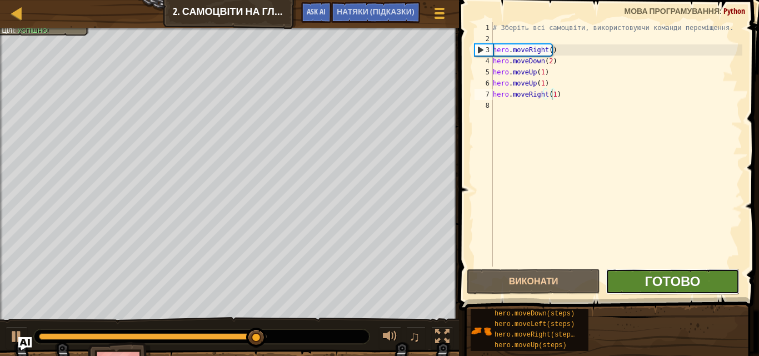
click at [682, 281] on span "Готово" at bounding box center [673, 281] width 56 height 18
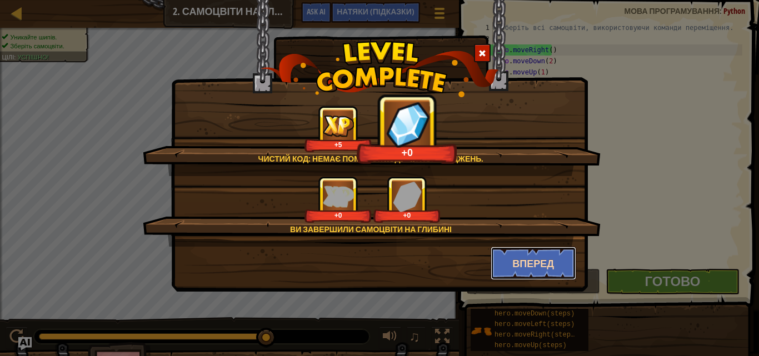
click at [526, 266] on button "Вперед" at bounding box center [534, 263] width 86 height 33
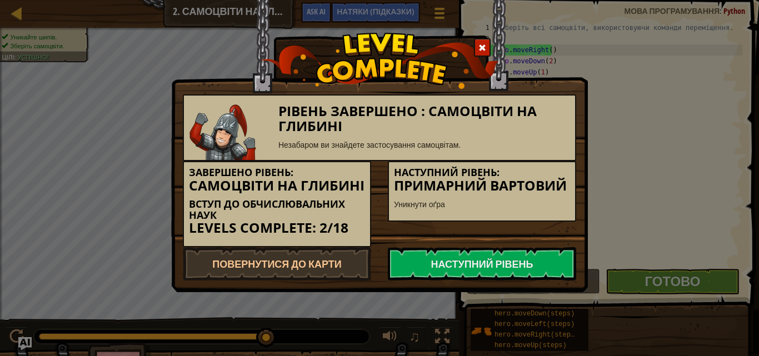
click at [526, 266] on link "Наступний рівень" at bounding box center [482, 263] width 188 height 33
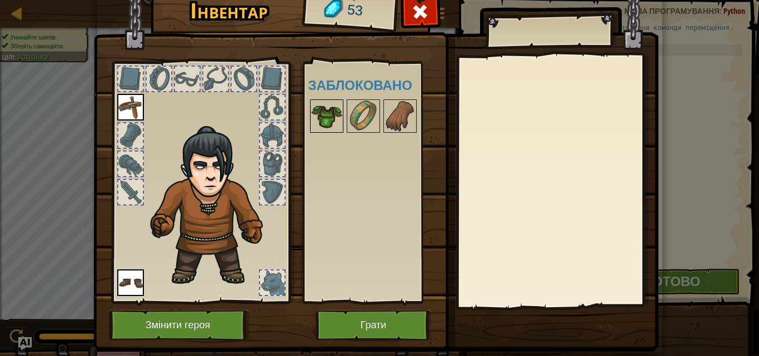
click at [324, 110] on img at bounding box center [326, 116] width 31 height 31
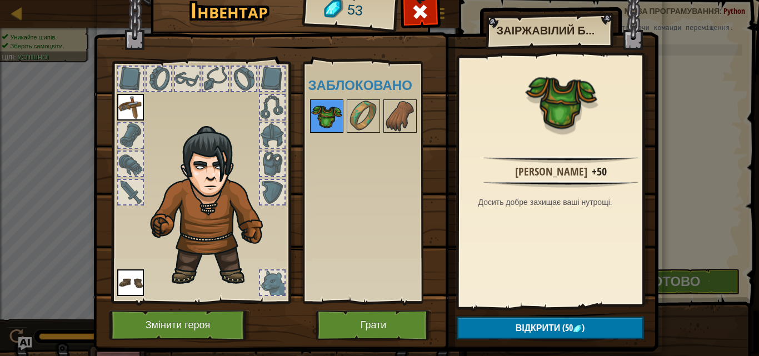
click at [332, 112] on img at bounding box center [326, 116] width 31 height 31
click at [334, 111] on img at bounding box center [326, 116] width 31 height 31
click at [351, 106] on img at bounding box center [363, 116] width 31 height 31
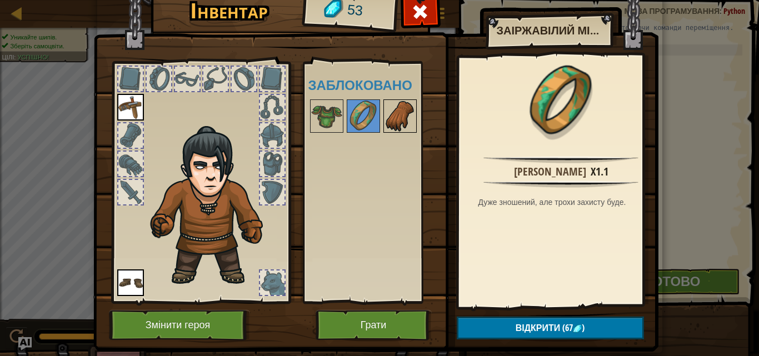
click at [390, 108] on img at bounding box center [400, 116] width 31 height 31
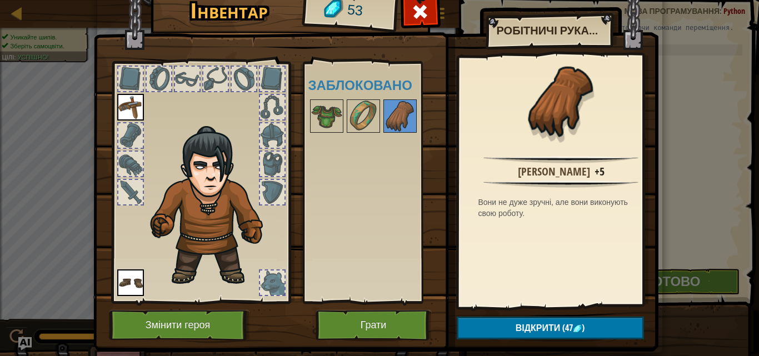
click at [341, 114] on div at bounding box center [378, 116] width 140 height 37
click at [334, 114] on img at bounding box center [326, 116] width 31 height 31
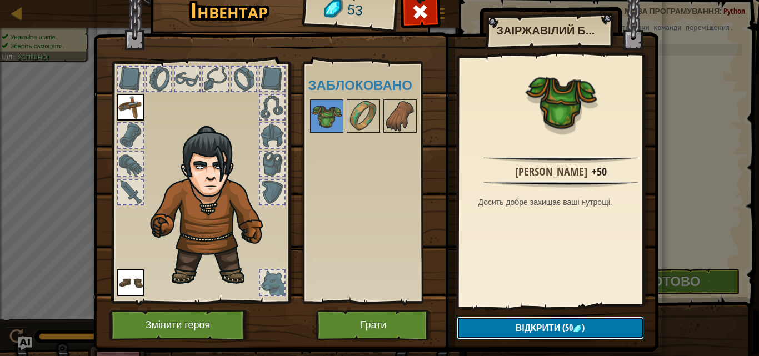
click at [592, 328] on button "Відкрити (50 )" at bounding box center [550, 328] width 187 height 23
click at [566, 332] on button "Підтвердити" at bounding box center [550, 328] width 187 height 23
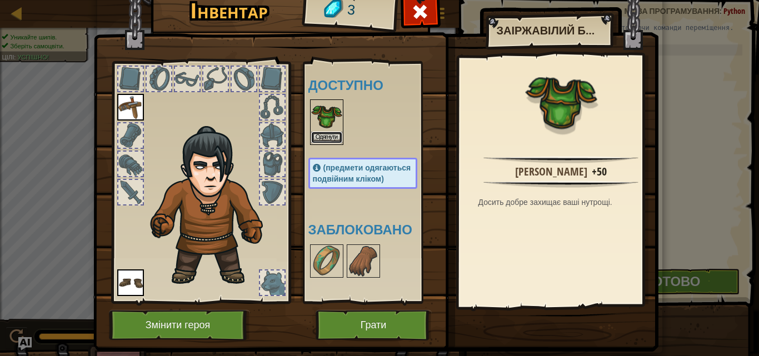
click at [321, 141] on button "Одягнути" at bounding box center [326, 138] width 31 height 12
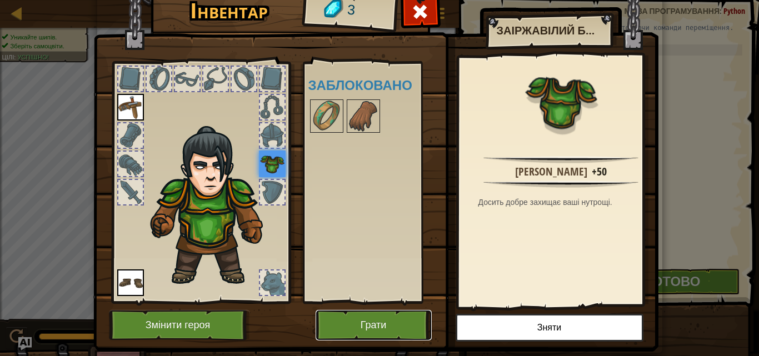
click at [391, 327] on button "Грати" at bounding box center [374, 325] width 116 height 31
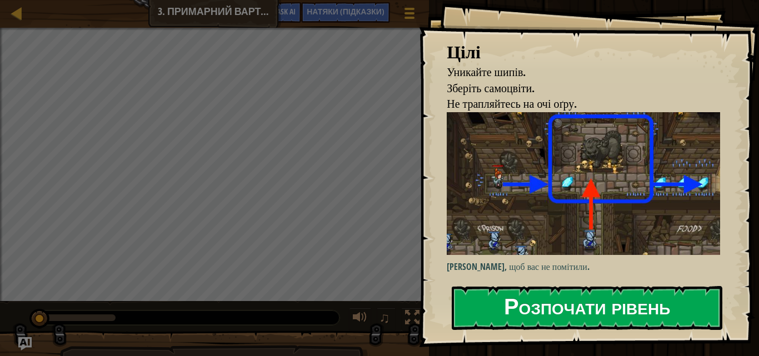
click at [546, 303] on button "Розпочати рівень" at bounding box center [587, 308] width 271 height 44
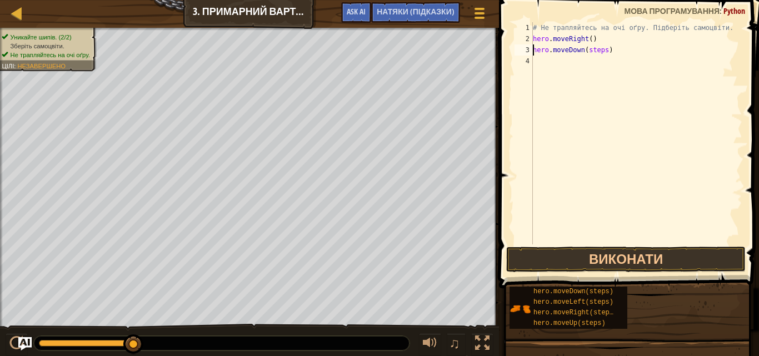
click at [601, 51] on div "# Не трапляйтесь на очі оґру. Підберіть самоцвіти. hero . moveRight ( ) hero . …" at bounding box center [637, 144] width 212 height 245
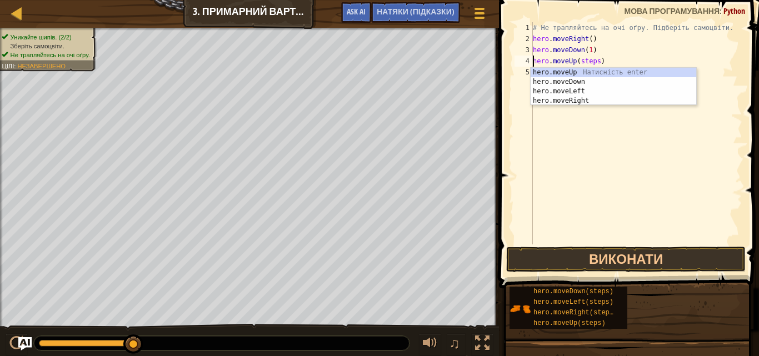
click at [593, 57] on div "# Не трапляйтесь на очі оґру. Підберіть самоцвіти. hero . moveRight ( ) hero . …" at bounding box center [637, 144] width 212 height 245
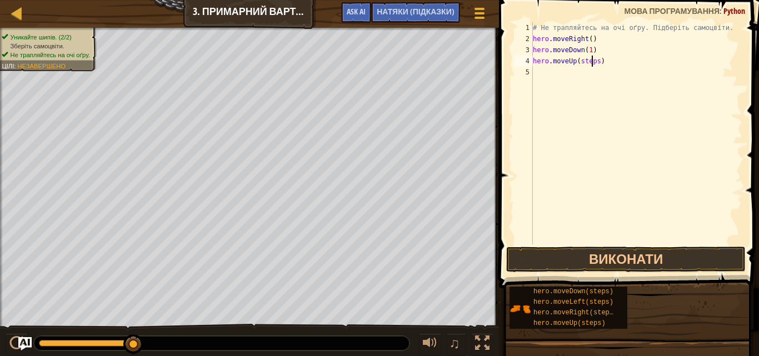
click at [596, 62] on div "# Не трапляйтесь на очі оґру. Підберіть самоцвіти. hero . moveRight ( ) hero . …" at bounding box center [637, 144] width 212 height 245
click at [605, 71] on div "# Не трапляйтесь на очі оґру. Підберіть самоцвіти. hero . moveRight ( ) hero . …" at bounding box center [637, 144] width 212 height 245
type textarea "hero.moveRight(1)"
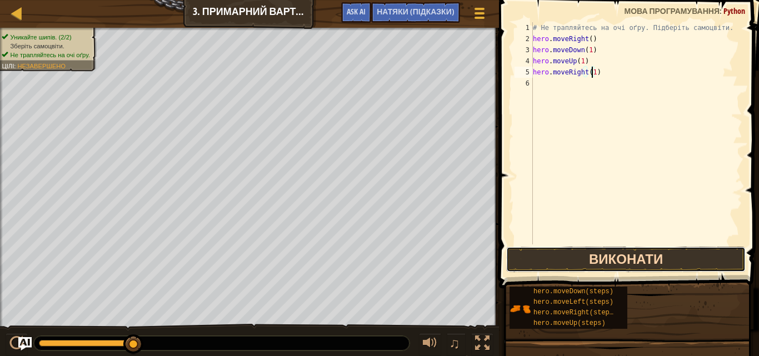
click at [678, 255] on button "Виконати" at bounding box center [626, 260] width 240 height 26
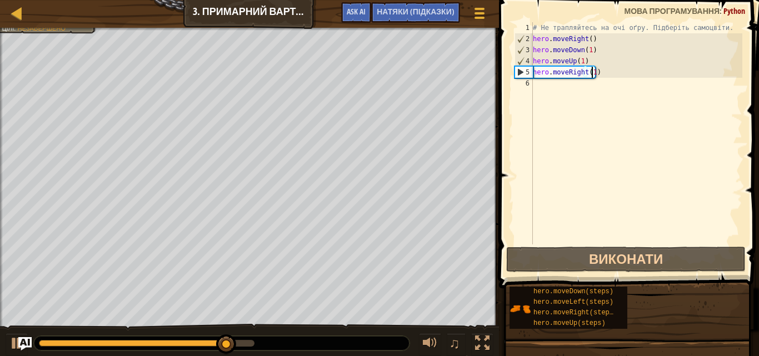
click at [564, 113] on div "# Не трапляйтесь на очі оґру. Підберіть самоцвіти. hero . moveRight ( ) hero . …" at bounding box center [637, 144] width 212 height 245
click at [579, 49] on div "# Не трапляйтесь на очі оґру. Підберіть самоцвіти. hero . moveRight ( ) hero . …" at bounding box center [637, 144] width 212 height 245
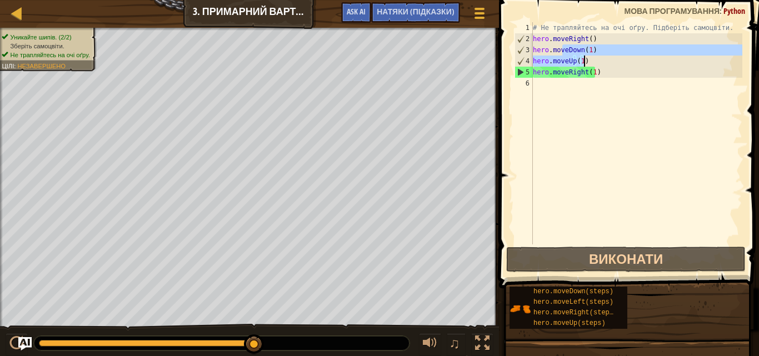
drag, startPoint x: 562, startPoint y: 52, endPoint x: 595, endPoint y: 61, distance: 34.1
click at [595, 61] on div "# Не трапляйтесь на очі оґру. Підберіть самоцвіти. hero . moveRight ( ) hero . …" at bounding box center [637, 144] width 212 height 245
click at [606, 58] on div "# Не трапляйтесь на очі оґру. Підберіть самоцвіти. hero . moveRight ( ) hero . …" at bounding box center [637, 133] width 212 height 222
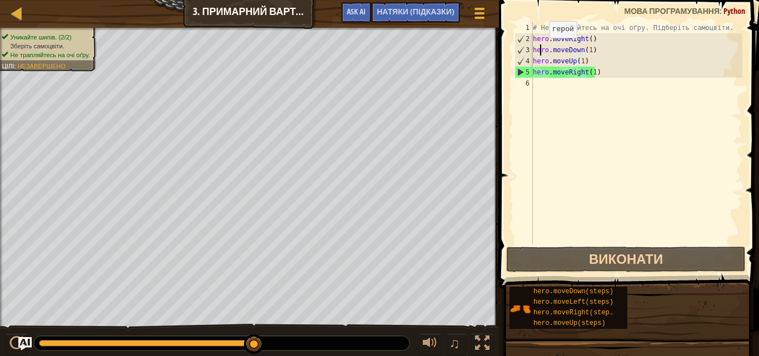
click at [540, 49] on div "# Не трапляйтесь на очі оґру. Підберіть самоцвіти. hero . moveRight ( ) hero . …" at bounding box center [637, 144] width 212 height 245
type textarea "hero.moveDown(1)"
click at [548, 49] on div "# Не трапляйтесь на очі оґру. Підберіть самоцвіти. hero . moveRight ( ) hero . …" at bounding box center [637, 144] width 212 height 245
drag, startPoint x: 595, startPoint y: 55, endPoint x: 533, endPoint y: 52, distance: 62.3
click at [533, 52] on div "# Не трапляйтесь на очі оґру. Підберіть самоцвіти. hero . moveRight ( ) hero . …" at bounding box center [637, 144] width 212 height 245
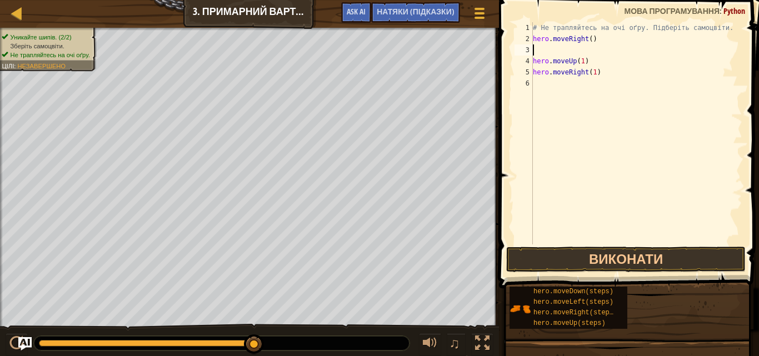
click at [589, 175] on div "# Не трапляйтесь на очі оґру. Підберіть самоцвіти. hero . moveRight ( ) hero . …" at bounding box center [637, 144] width 212 height 245
click at [558, 66] on div "# Не трапляйтесь на очі оґру. Підберіть самоцвіти. hero . moveRight ( ) hero . …" at bounding box center [637, 144] width 212 height 245
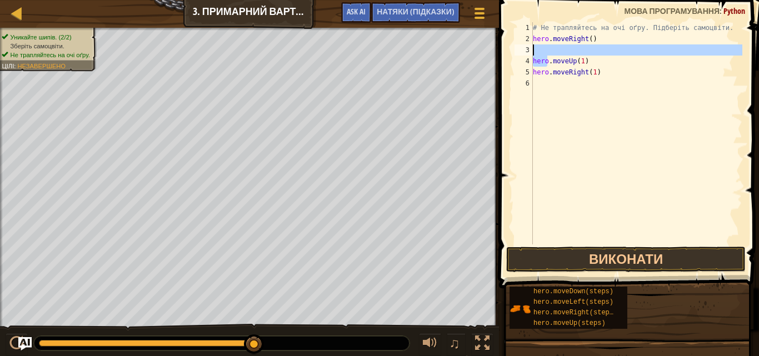
drag, startPoint x: 546, startPoint y: 63, endPoint x: 561, endPoint y: 54, distance: 17.9
click at [551, 49] on div "# Не трапляйтесь на очі оґру. Підберіть самоцвіти. hero . moveRight ( ) hero . …" at bounding box center [637, 144] width 212 height 245
click at [591, 64] on div "# Не трапляйтесь на очі оґру. Підберіть самоцвіти. hero . moveRight ( ) hero . …" at bounding box center [637, 144] width 212 height 245
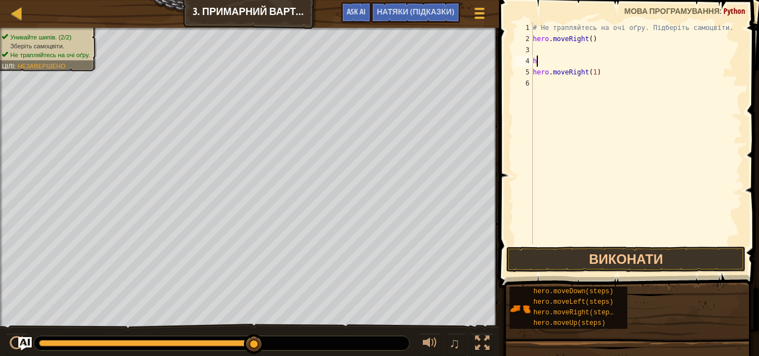
type textarea "h"
click at [603, 77] on div "# Не трапляйтесь на очі оґру. Підберіть самоцвіти. hero . moveRight ( ) hero . …" at bounding box center [637, 144] width 212 height 245
type textarea "h"
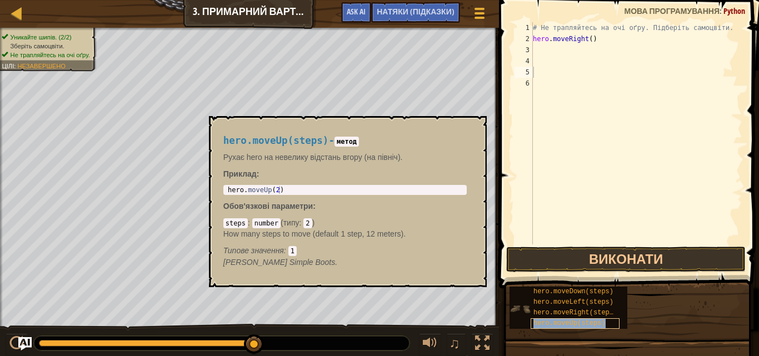
click at [573, 319] on div "hero.moveUp(steps)" at bounding box center [575, 324] width 89 height 11
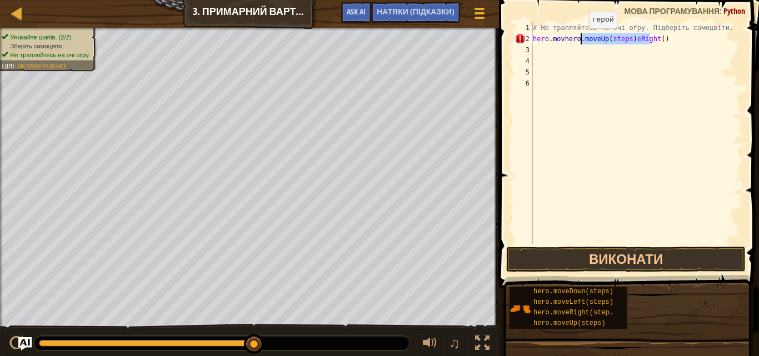
drag, startPoint x: 650, startPoint y: 39, endPoint x: 580, endPoint y: 39, distance: 70.0
click at [580, 39] on div "# Не трапляйтесь на очі оґру. Підберіть самоцвіти. hero . movhero . moveUp ( st…" at bounding box center [637, 144] width 212 height 245
type textarea "hero.movhero.()"
click at [576, 39] on div "# Не трапляйтесь на очі оґру. Підберіть самоцвіти. hero . movhero . ( )" at bounding box center [637, 144] width 212 height 245
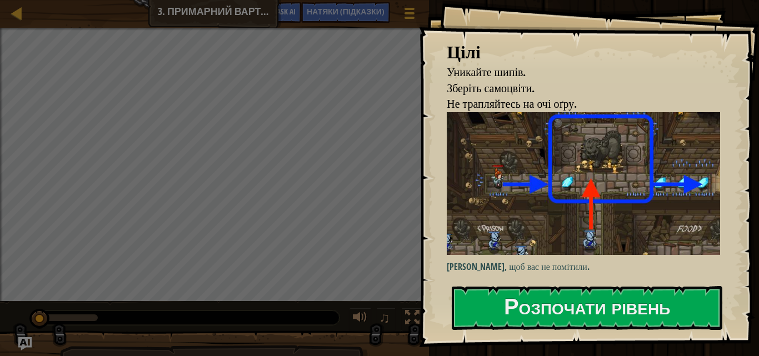
click at [539, 282] on div "Цілі Уникайте шипів. Зберіть самоцвіти. Не трапляйтесь на очі оґру. Ховайтесь, …" at bounding box center [589, 173] width 340 height 347
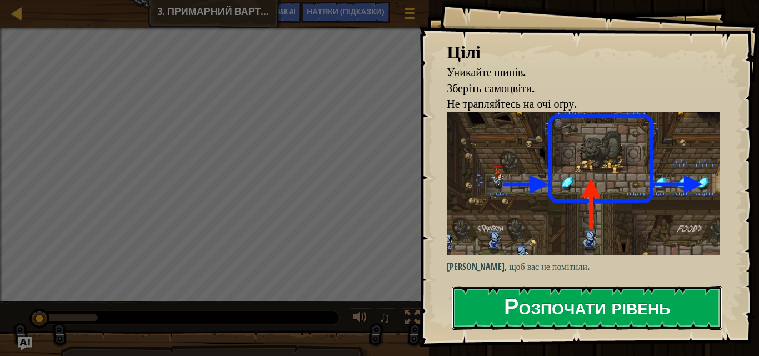
click at [534, 301] on button "Розпочати рівень" at bounding box center [587, 308] width 271 height 44
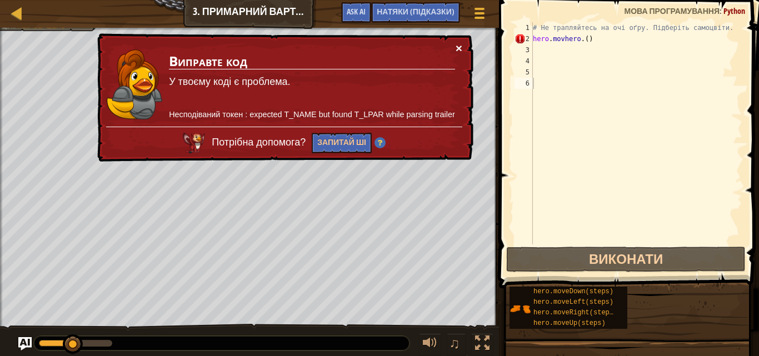
click at [459, 43] on button "×" at bounding box center [459, 48] width 7 height 12
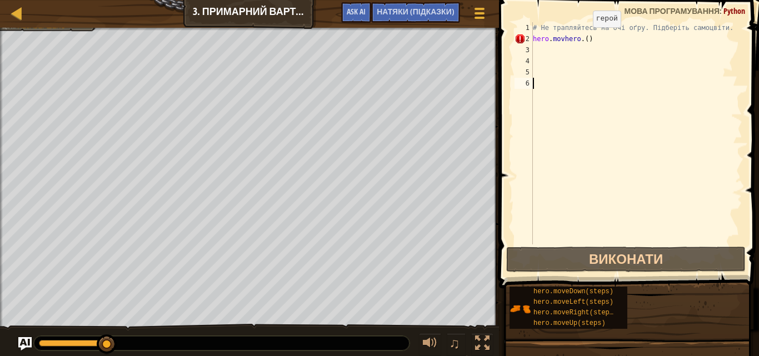
click at [584, 38] on div "# Не трапляйтесь на очі оґру. Підберіть самоцвіти. hero . movhero . ( )" at bounding box center [637, 144] width 212 height 245
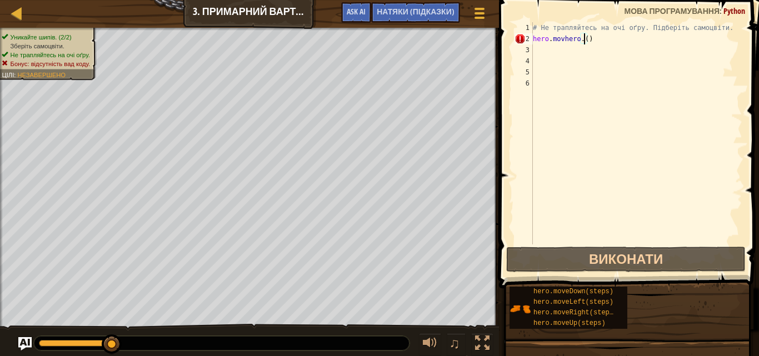
scroll to position [5, 4]
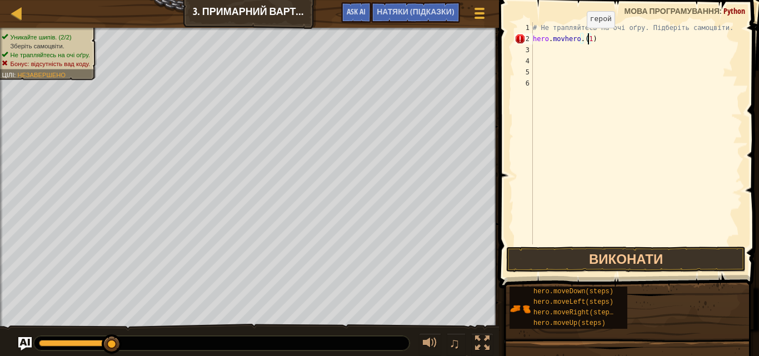
click at [578, 39] on div "# Не трапляйтесь на очі оґру. Підберіть самоцвіти. hero . movhero . ( 1 )" at bounding box center [637, 144] width 212 height 245
type textarea "hero.move.(1)"
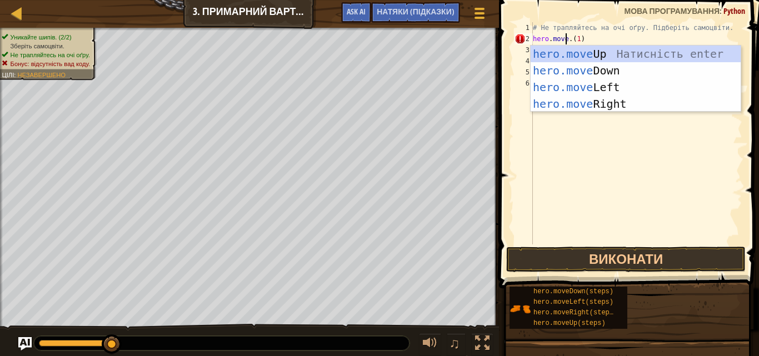
click at [660, 135] on div "# Не трапляйтесь на очі оґру. Підберіть самоцвіти. hero . move . ( 1 )" at bounding box center [637, 144] width 212 height 245
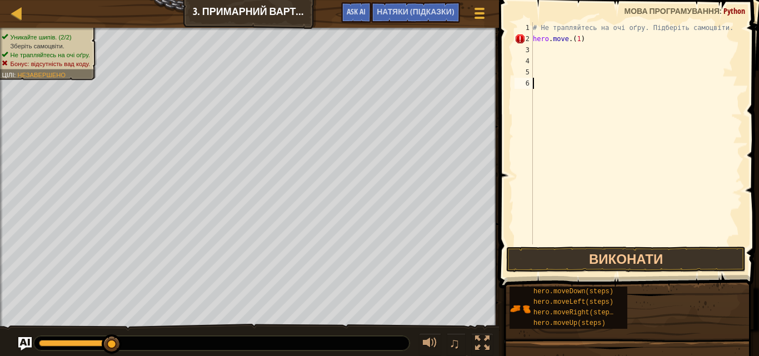
scroll to position [5, 0]
click at [563, 49] on div "# Не трапляйтесь на очі оґру. Підберіть самоцвіти. hero . move . ( 1 )" at bounding box center [637, 144] width 212 height 245
click at [699, 258] on button "Виконати" at bounding box center [626, 260] width 240 height 26
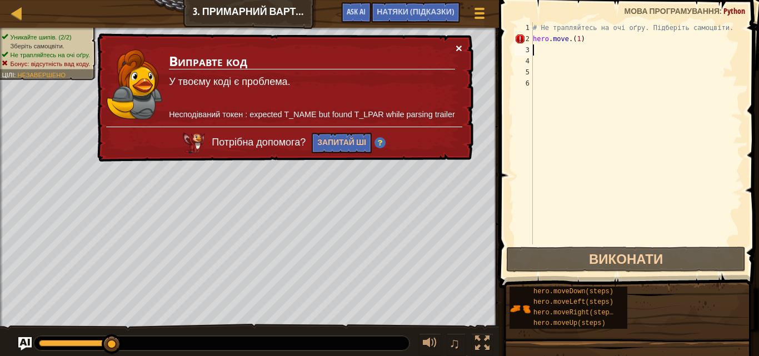
click at [459, 49] on button "×" at bounding box center [459, 48] width 7 height 12
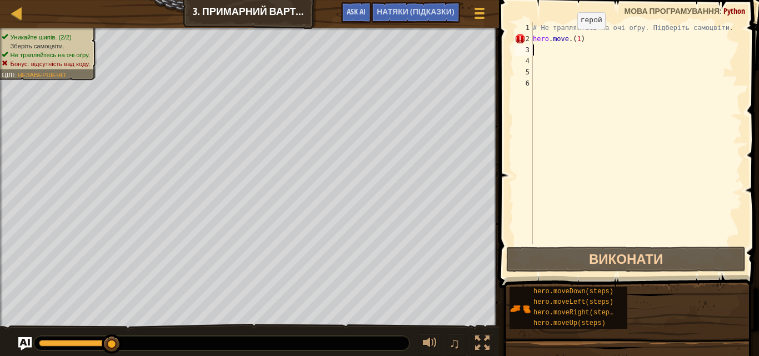
click at [569, 39] on div "# Не трапляйтесь на очі оґру. Підберіть самоцвіти. hero . move . ( 1 )" at bounding box center [637, 144] width 212 height 245
click at [561, 38] on div "# Не трапляйтесь на очі оґру. Підберіть самоцвіти. hero . move . ( 1 )" at bounding box center [637, 144] width 212 height 245
click at [566, 37] on div "# Не трапляйтесь на очі оґру. Підберіть самоцвіти. hero . move . ( 1 )" at bounding box center [637, 144] width 212 height 245
click at [569, 38] on div "# Не трапляйтесь на очі оґру. Підберіть самоцвіти. hero . move . ( 1 )" at bounding box center [637, 144] width 212 height 245
type textarea "hero.move(1)"
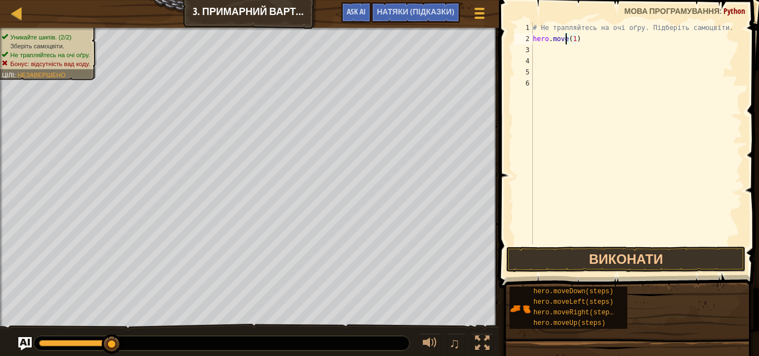
click at [539, 44] on div "# Не трапляйтесь на очі оґру. Підберіть самоцвіти. hero . move ( 1 )" at bounding box center [637, 144] width 212 height 245
click at [592, 47] on div "# Не трапляйтесь на очі оґру. Підберіть самоцвіти. hero . move ( 1 ) hero . mov…" at bounding box center [637, 133] width 212 height 222
click at [594, 48] on div "# Не трапляйтесь на очі оґру. Підберіть самоцвіти. hero . move ( 1 ) hero . mov…" at bounding box center [637, 144] width 212 height 245
click at [596, 49] on div "# Не трапляйтесь на очі оґру. Підберіть самоцвіти. hero . move ( 1 ) hero . mov…" at bounding box center [637, 133] width 212 height 222
click at [593, 50] on div "# Не трапляйтесь на очі оґру. Підберіть самоцвіти. hero . move ( 1 ) hero . mov…" at bounding box center [637, 144] width 212 height 245
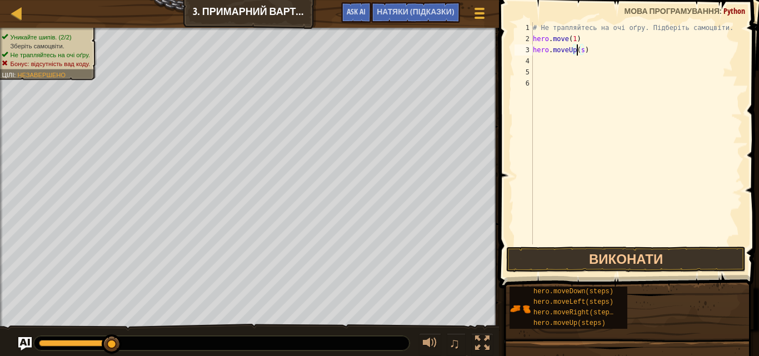
click at [580, 50] on div "# Не трапляйтесь на очі оґру. Підберіть самоцвіти. hero . move ( 1 ) hero . mov…" at bounding box center [637, 144] width 212 height 245
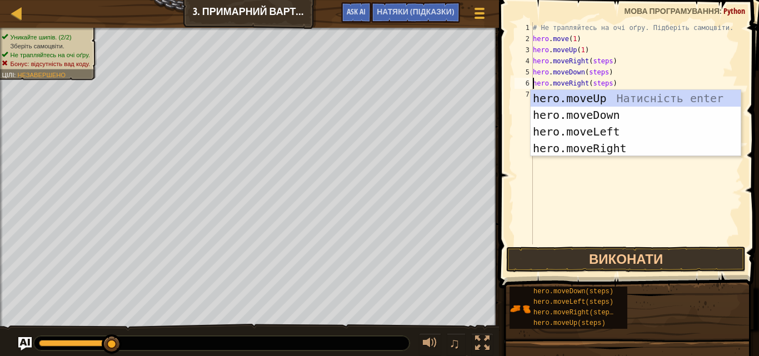
click at [605, 85] on div "# Не трапляйтесь на очі оґру. Підберіть самоцвіти. hero . move ( 1 ) hero . mov…" at bounding box center [637, 144] width 212 height 245
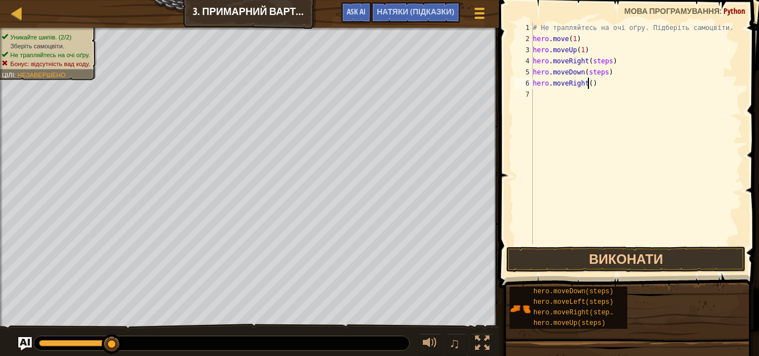
scroll to position [5, 4]
click at [603, 72] on div "# Не трапляйтесь на очі оґру. Підберіть самоцвіти. hero . move ( 1 ) hero . mov…" at bounding box center [637, 144] width 212 height 245
click at [605, 59] on div "# Не трапляйтесь на очі оґру. Підберіть самоцвіти. hero . move ( 1 ) hero . mov…" at bounding box center [637, 144] width 212 height 245
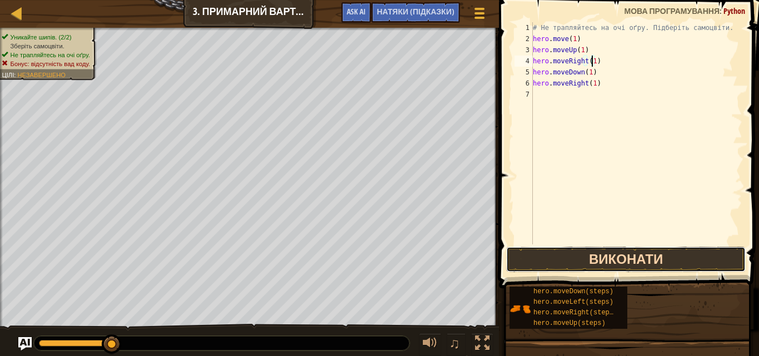
click at [619, 267] on button "Виконати" at bounding box center [626, 260] width 240 height 26
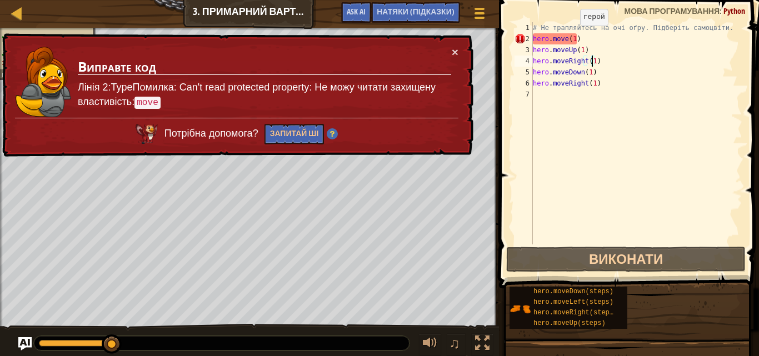
click at [571, 37] on div "# Не трапляйтесь на очі оґру. Підберіть самоцвіти. hero . move ( 1 ) hero . mov…" at bounding box center [637, 144] width 212 height 245
click at [571, 39] on div "# Не трапляйтесь на очі оґру. Підберіть самоцвіти. hero . move ( 1 ) hero . mov…" at bounding box center [637, 144] width 212 height 245
click at [573, 38] on div "# Не трапляйтесь на очі оґру. Підберіть самоцвіти. hero . move ( 1 ) hero . mov…" at bounding box center [637, 144] width 212 height 245
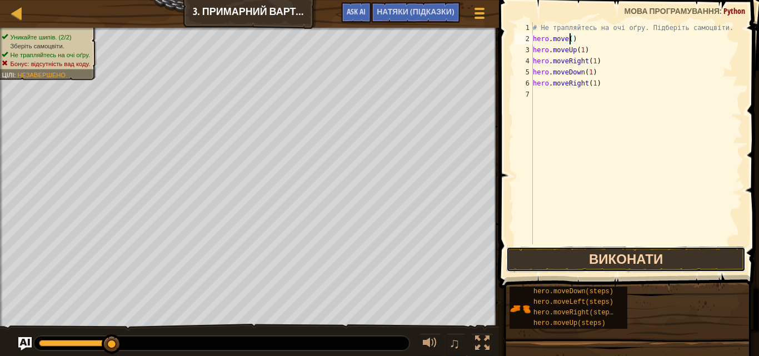
click at [623, 253] on button "Виконати" at bounding box center [626, 260] width 240 height 26
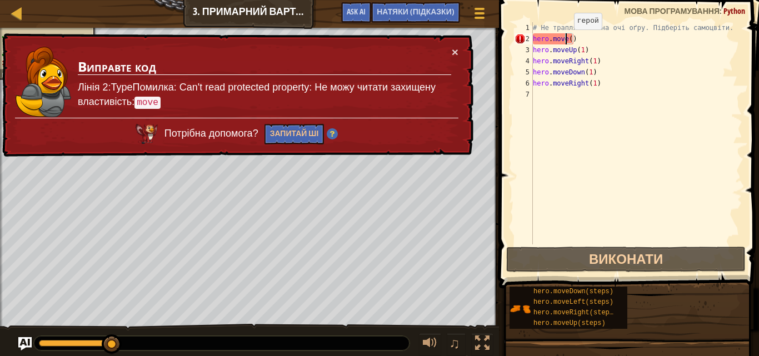
click at [565, 41] on div "# Не трапляйтесь на очі оґру. Підберіть самоцвіти. hero . move ( ) hero . moveU…" at bounding box center [637, 144] width 212 height 245
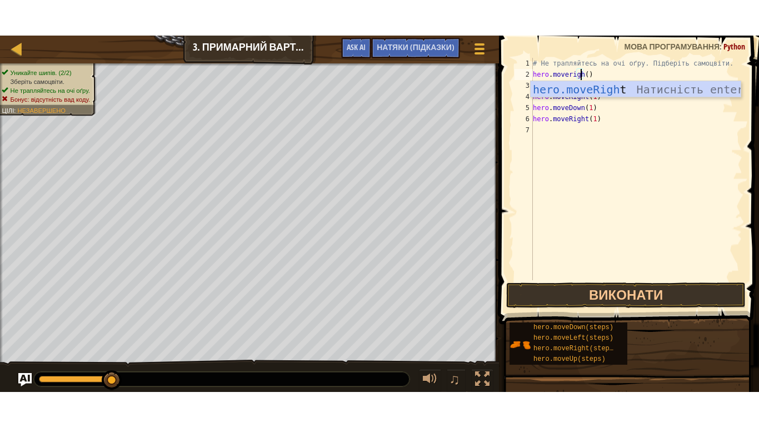
scroll to position [5, 4]
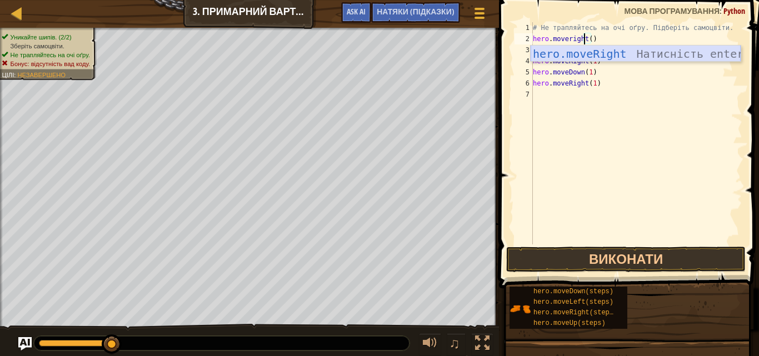
click at [628, 52] on div "hero.moveRight Натисність enter" at bounding box center [636, 71] width 210 height 50
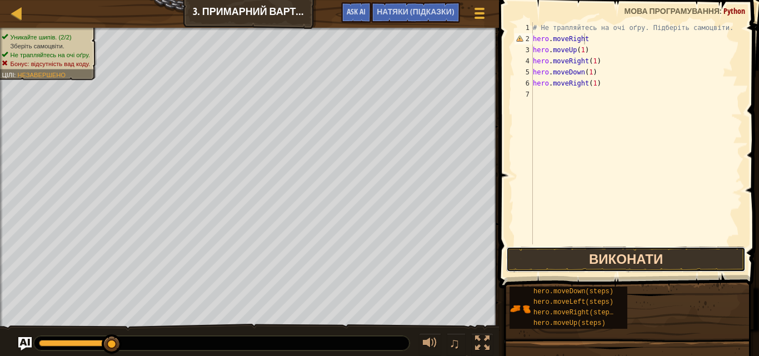
click at [694, 248] on button "Виконати" at bounding box center [626, 260] width 240 height 26
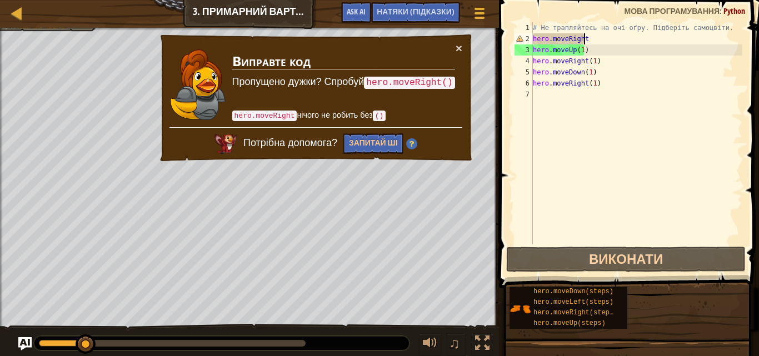
click at [591, 39] on div "# Не трапляйтесь на очі оґру. Підберіть самоцвіти. hero . moveRight hero . move…" at bounding box center [637, 144] width 212 height 245
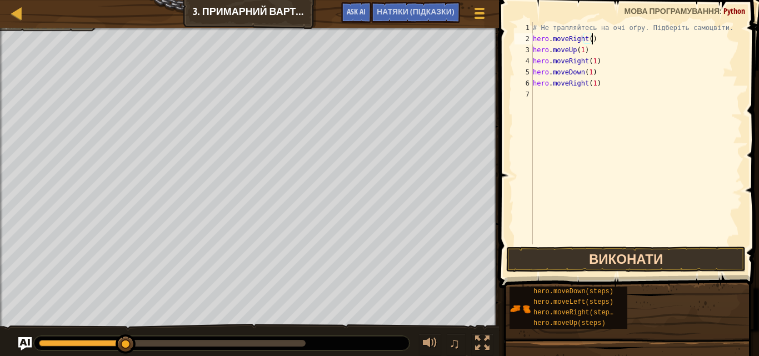
type textarea "hero.moveRight()"
click at [567, 257] on button "Виконати" at bounding box center [626, 260] width 240 height 26
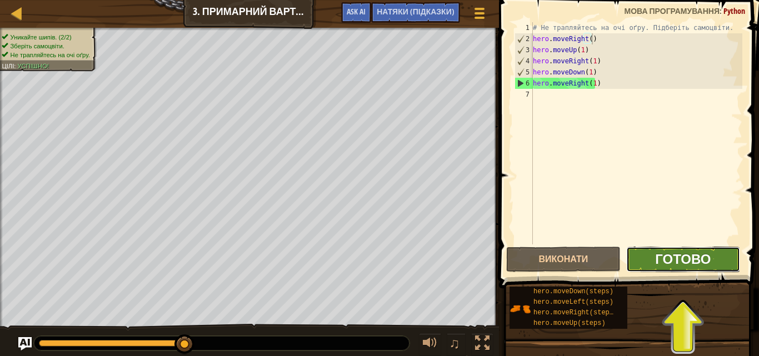
click at [679, 250] on button "Готово" at bounding box center [683, 260] width 114 height 26
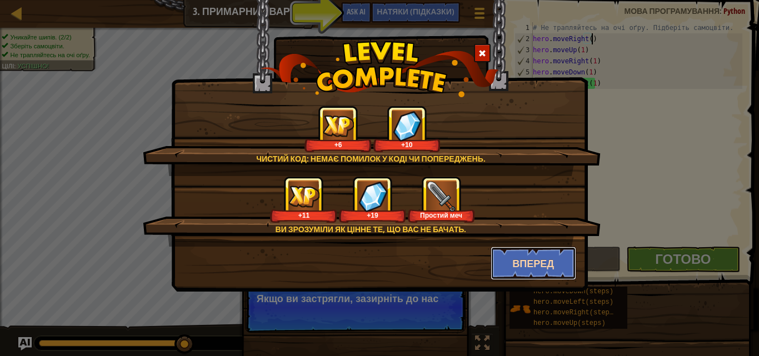
click at [522, 260] on button "Вперед" at bounding box center [534, 263] width 86 height 33
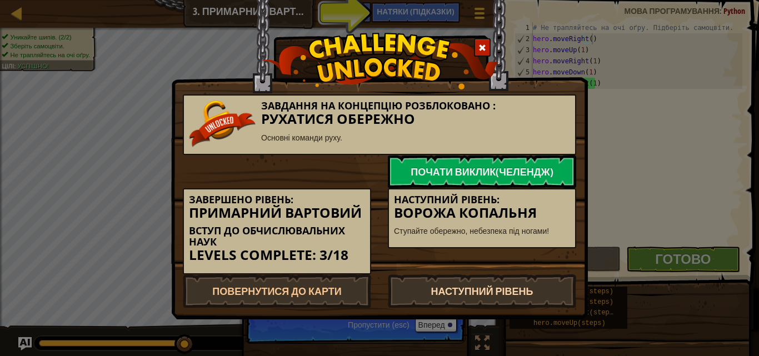
click at [446, 288] on link "Наступний рівень" at bounding box center [482, 291] width 188 height 33
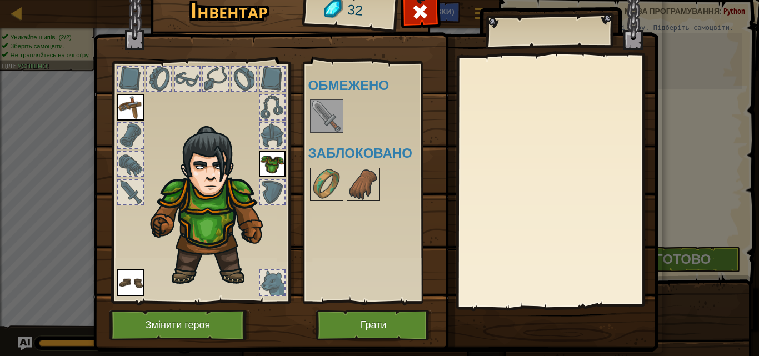
click at [322, 115] on img at bounding box center [326, 116] width 31 height 31
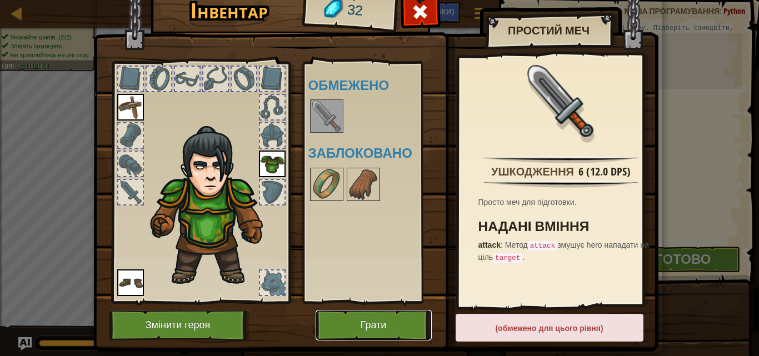
click at [395, 315] on button "Грати" at bounding box center [374, 325] width 116 height 31
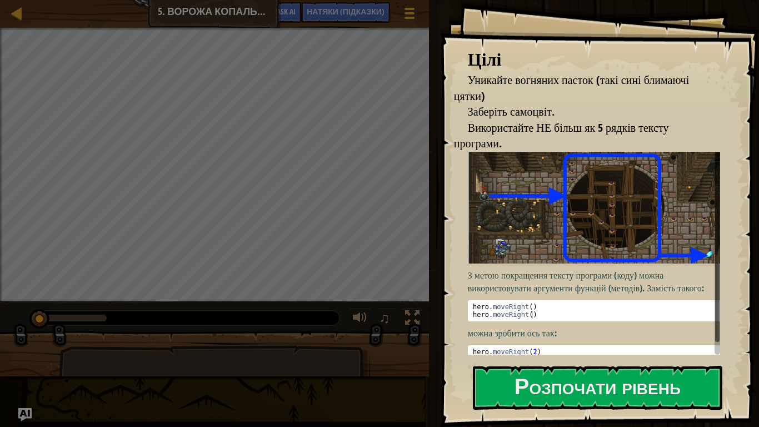
drag, startPoint x: 574, startPoint y: 253, endPoint x: 561, endPoint y: 317, distance: 64.6
click at [574, 253] on img at bounding box center [598, 208] width 261 height 112
click at [579, 356] on button "Розпочати рівень" at bounding box center [598, 388] width 250 height 44
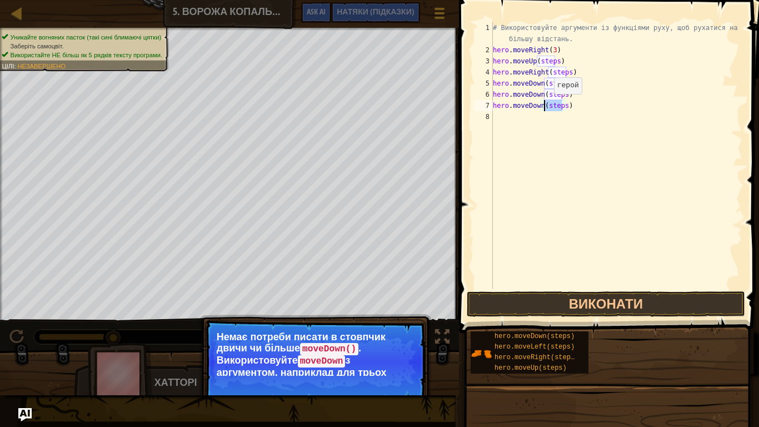
drag, startPoint x: 563, startPoint y: 106, endPoint x: 545, endPoint y: 105, distance: 18.4
click at [545, 105] on div "# Використовуйте аргументи із функціями руху, щоб рухатися на більшу відстань. …" at bounding box center [617, 172] width 252 height 300
drag, startPoint x: 563, startPoint y: 94, endPoint x: 544, endPoint y: 95, distance: 18.9
click at [544, 95] on div "# Використовуйте аргументи із функціями руху, щоб рухатися на більшу відстань. …" at bounding box center [617, 172] width 252 height 300
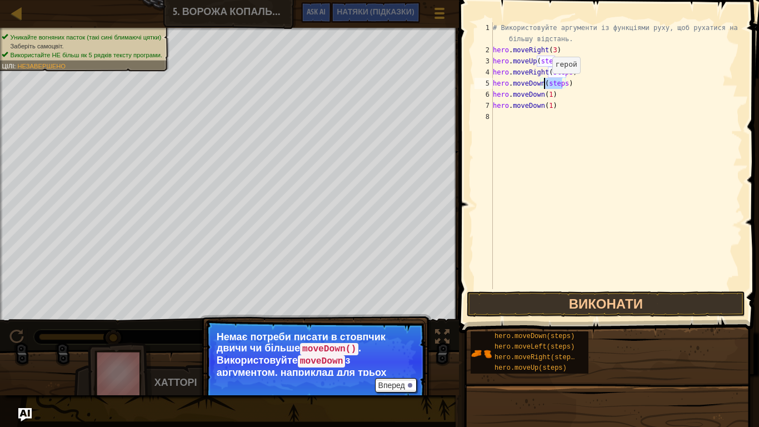
drag, startPoint x: 562, startPoint y: 83, endPoint x: 543, endPoint y: 84, distance: 19.0
click at [543, 84] on div "# Використовуйте аргументи із функціями руху, щоб рухатися на більшу відстань. …" at bounding box center [617, 172] width 252 height 300
drag, startPoint x: 565, startPoint y: 72, endPoint x: 548, endPoint y: 72, distance: 17.2
click at [548, 72] on div "# Використовуйте аргументи із функціями руху, щоб рухатися на більшу відстань. …" at bounding box center [617, 172] width 252 height 300
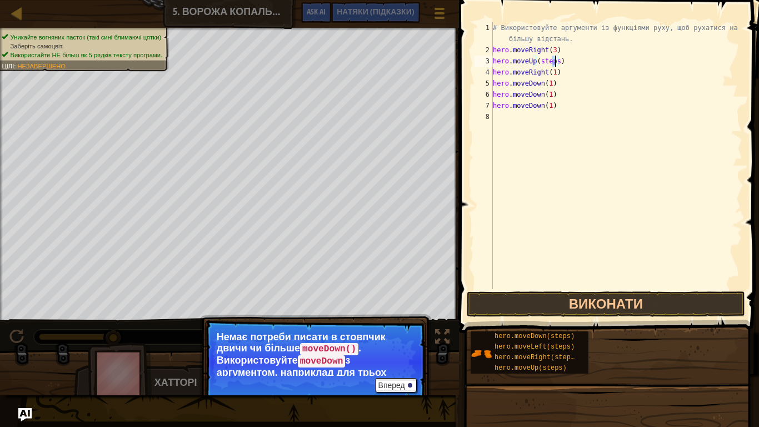
click at [554, 64] on div "# Використовуйте аргументи із функціями руху, щоб рухатися на більшу відстань. …" at bounding box center [617, 172] width 252 height 300
click at [556, 302] on button "Виконати" at bounding box center [606, 304] width 278 height 26
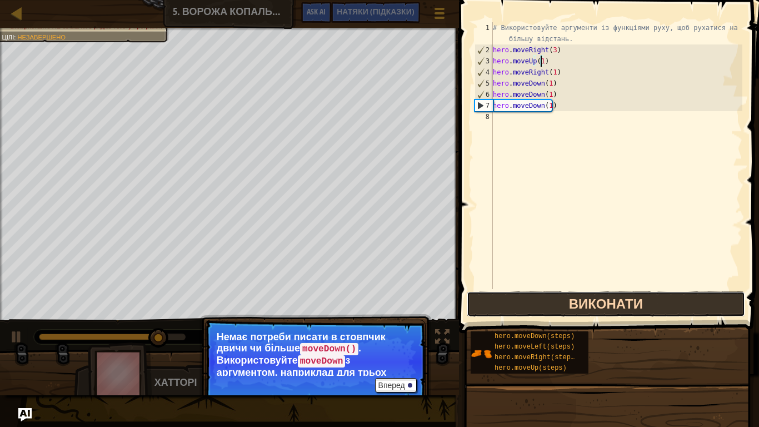
click at [590, 305] on button "Виконати" at bounding box center [606, 304] width 278 height 26
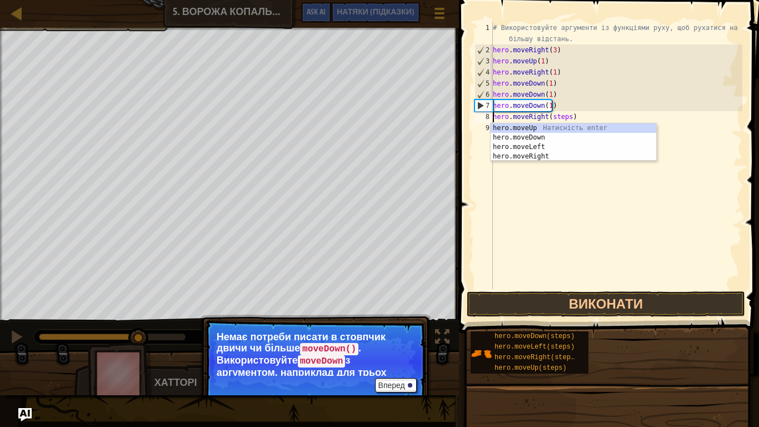
click at [564, 117] on div "# Використовуйте аргументи із функціями руху, щоб рухатися на більшу відстань. …" at bounding box center [617, 172] width 252 height 300
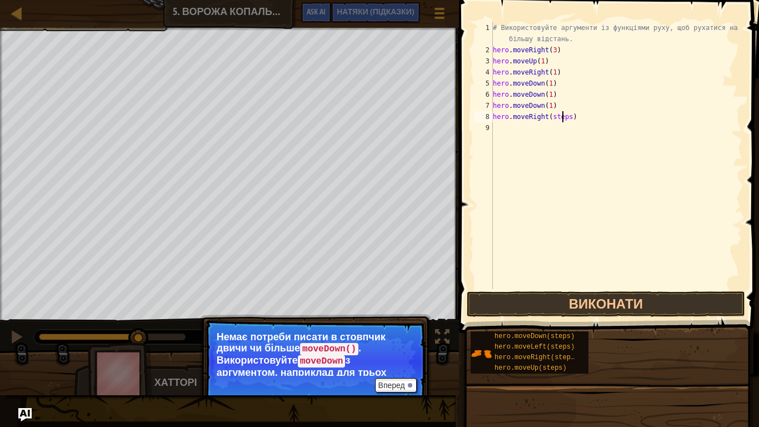
click at [566, 117] on div "# Використовуйте аргументи із функціями руху, щоб рухатися на більшу відстань. …" at bounding box center [617, 172] width 252 height 300
click at [609, 300] on button "Виконати" at bounding box center [606, 304] width 278 height 26
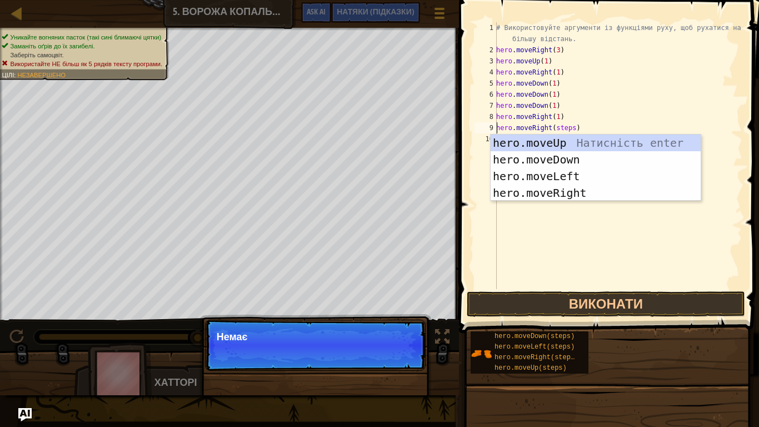
click at [570, 127] on div "# Використовуйте аргументи із функціями руху, щоб рухатися на більшу відстань. …" at bounding box center [618, 172] width 248 height 300
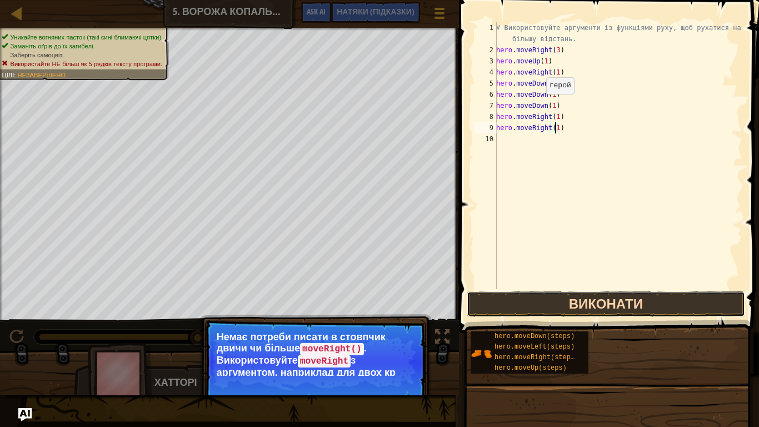
click at [563, 296] on button "Виконати" at bounding box center [606, 304] width 278 height 26
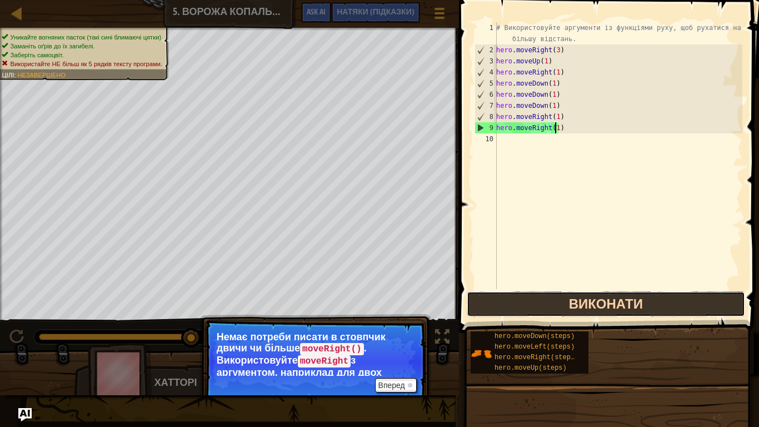
click at [573, 296] on button "Виконати" at bounding box center [606, 304] width 278 height 26
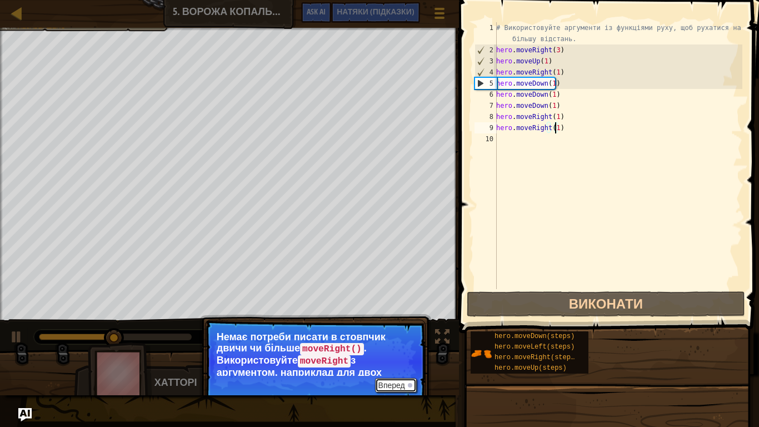
click at [404, 356] on button "Вперед" at bounding box center [396, 385] width 42 height 14
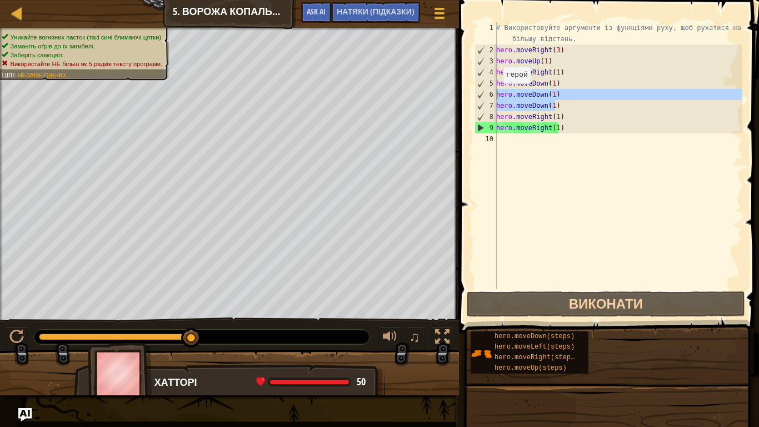
drag, startPoint x: 554, startPoint y: 105, endPoint x: 496, endPoint y: 94, distance: 58.1
click at [496, 94] on div "hero.moveRight(1) 1 2 3 4 5 6 7 8 9 10 # Використовуйте аргументи із функціями …" at bounding box center [607, 155] width 270 height 267
type textarea "hero.moveDown(1) hero.moveDown(1)"
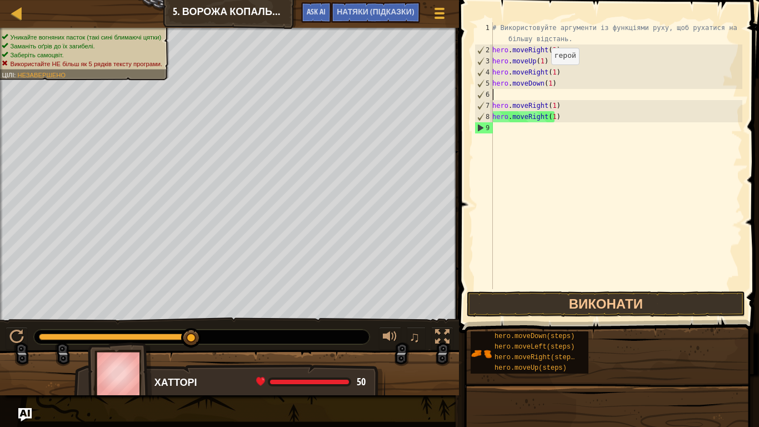
scroll to position [5, 0]
click at [548, 83] on div "# Використовуйте аргументи із функціями руху, щоб рухатися на більшу відстань. …" at bounding box center [616, 172] width 252 height 300
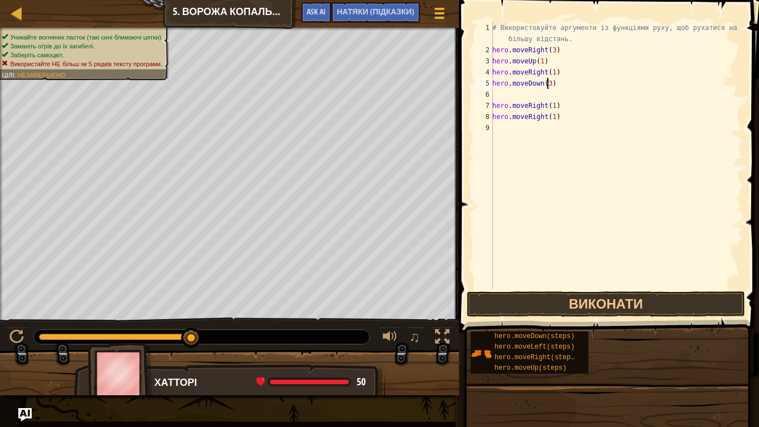
scroll to position [5, 4]
click at [575, 300] on button "Виконати" at bounding box center [606, 304] width 278 height 26
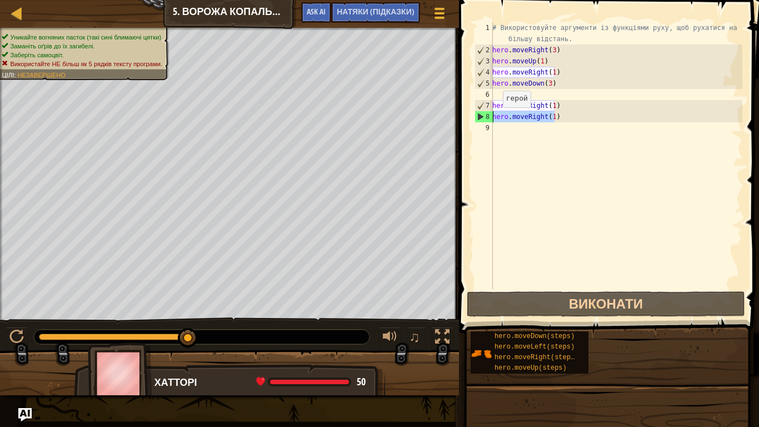
drag, startPoint x: 554, startPoint y: 113, endPoint x: 491, endPoint y: 118, distance: 63.0
click at [491, 118] on div "hero.moveDown(3) 1 2 3 4 5 6 7 8 9 # Використовуйте аргументи із функціями руху…" at bounding box center [607, 155] width 270 height 267
type textarea "hero.moveRight(1)"
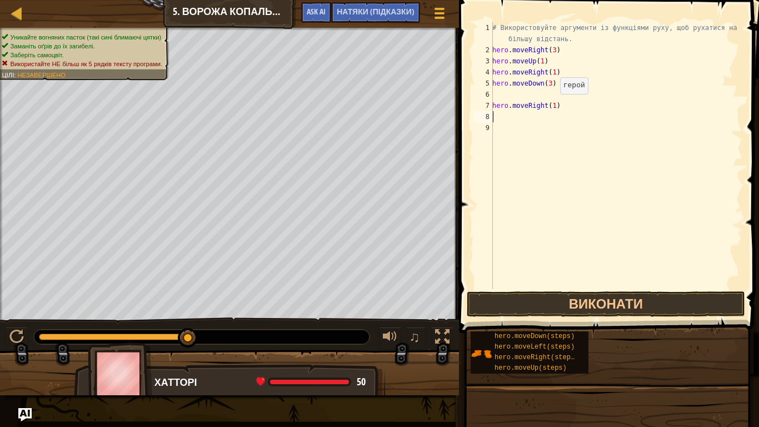
click at [550, 105] on div "# Використовуйте аргументи із функціями руху, щоб рухатися на більшу відстань. …" at bounding box center [616, 172] width 252 height 300
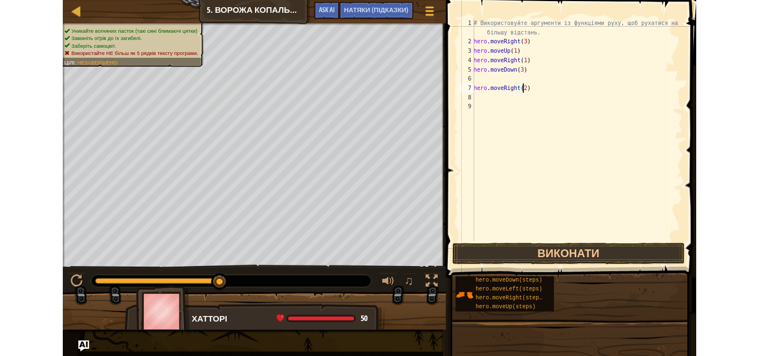
scroll to position [5, 4]
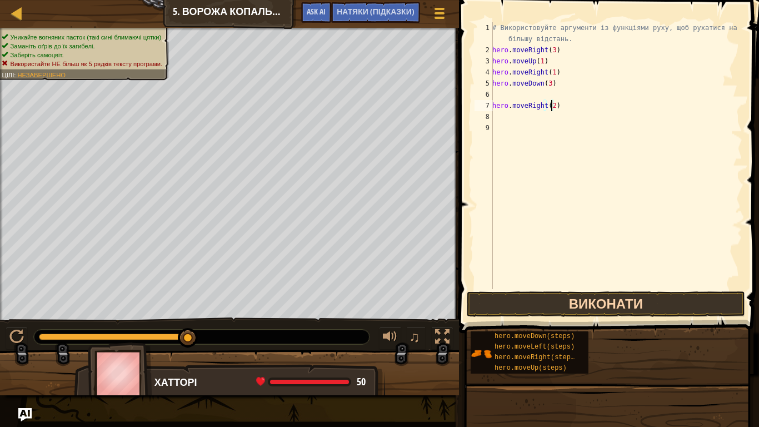
type textarea "hero.moveRight(2)"
click at [560, 298] on button "Виконати" at bounding box center [606, 304] width 278 height 26
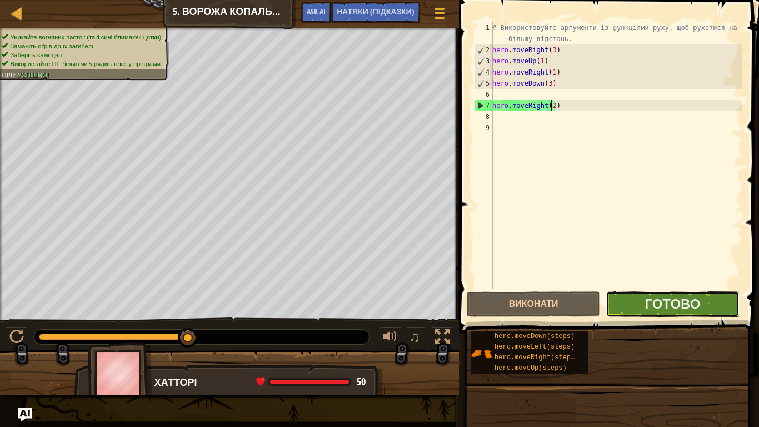
click at [631, 301] on button "Готово" at bounding box center [672, 304] width 133 height 26
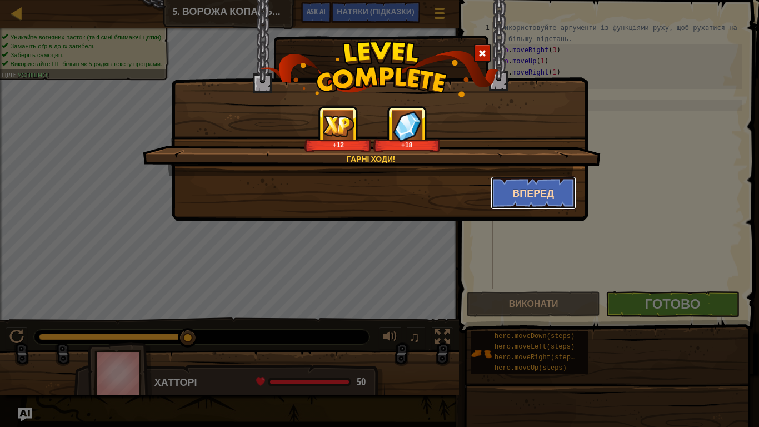
click at [546, 181] on button "Вперед" at bounding box center [534, 192] width 86 height 33
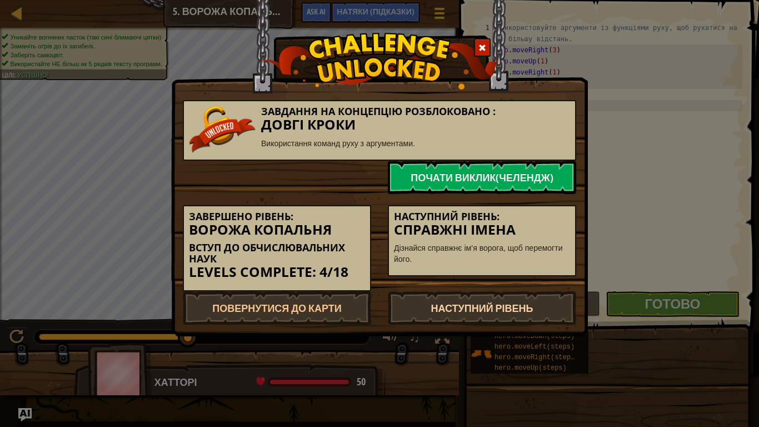
click at [475, 303] on link "Наступний рівень" at bounding box center [482, 307] width 188 height 33
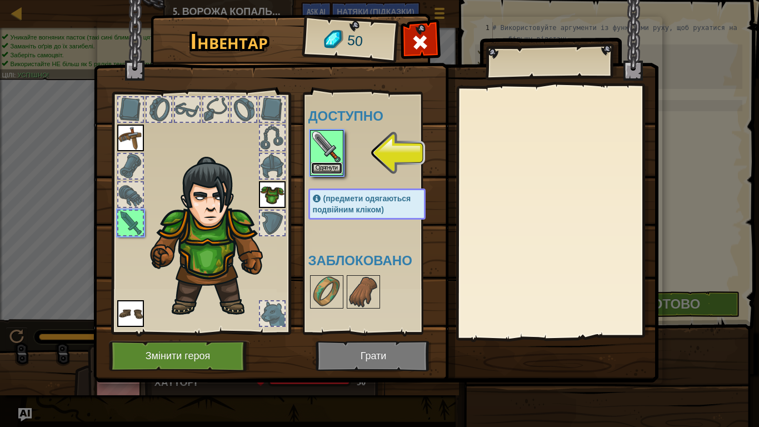
click at [315, 165] on button "Одягнути" at bounding box center [326, 168] width 31 height 12
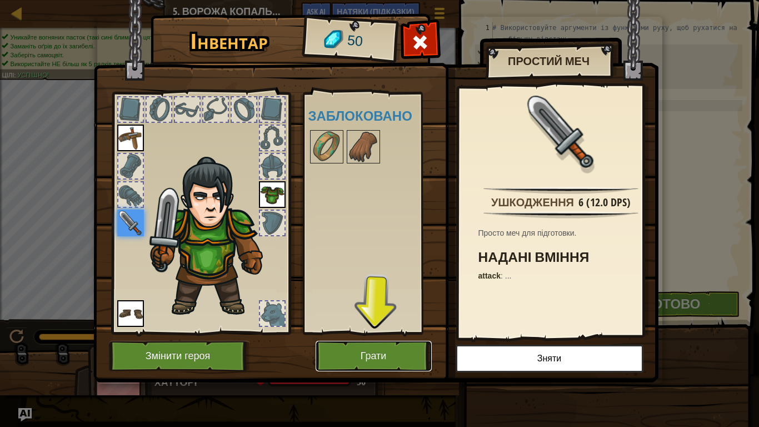
click at [415, 351] on button "Грати" at bounding box center [374, 356] width 116 height 31
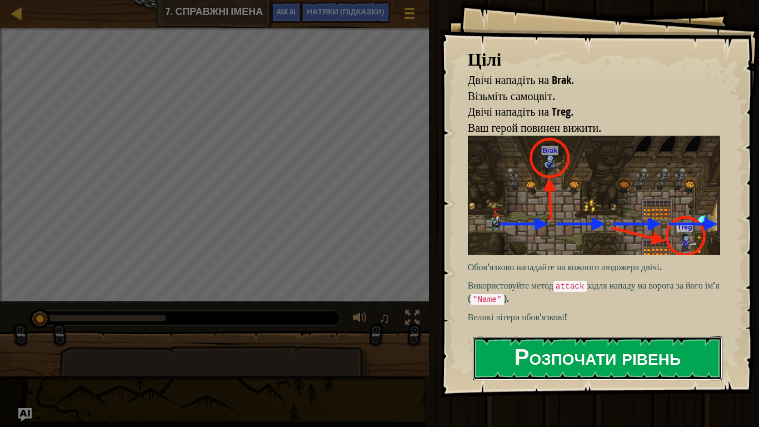
click at [602, 355] on button "Розпочати рівень" at bounding box center [598, 358] width 250 height 44
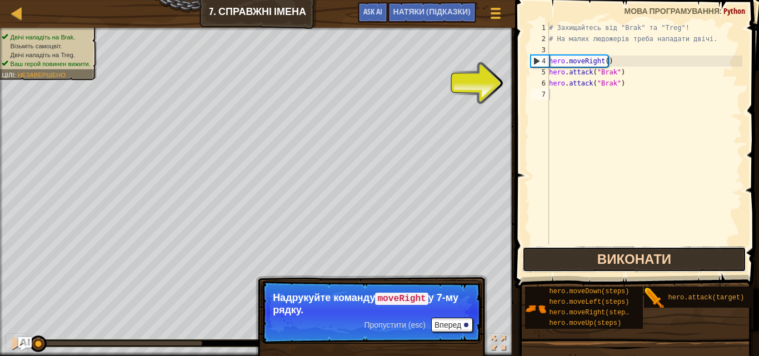
click at [656, 262] on button "Виконати" at bounding box center [634, 260] width 223 height 26
